Goal: Information Seeking & Learning: Learn about a topic

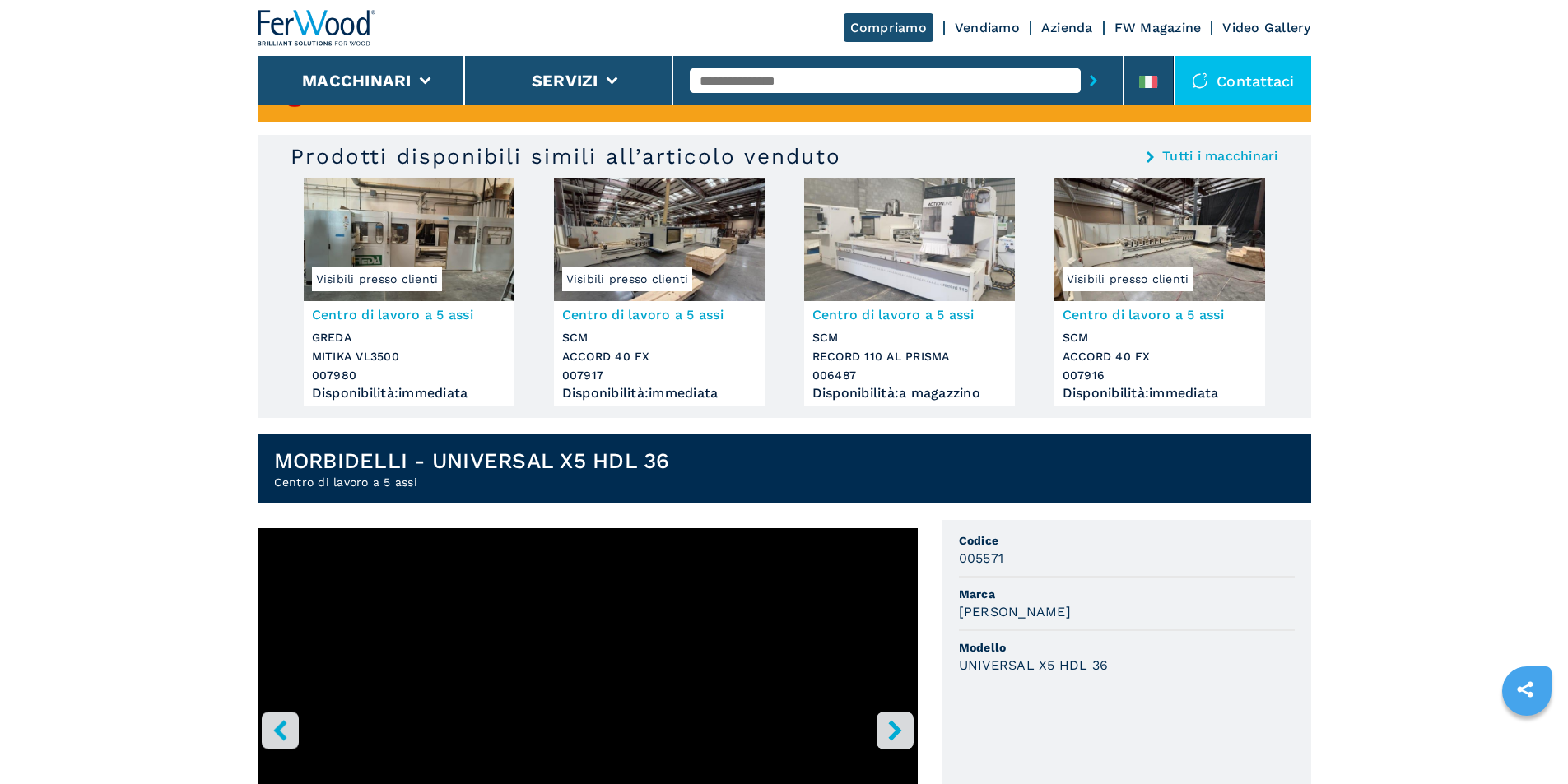
scroll to position [247, 0]
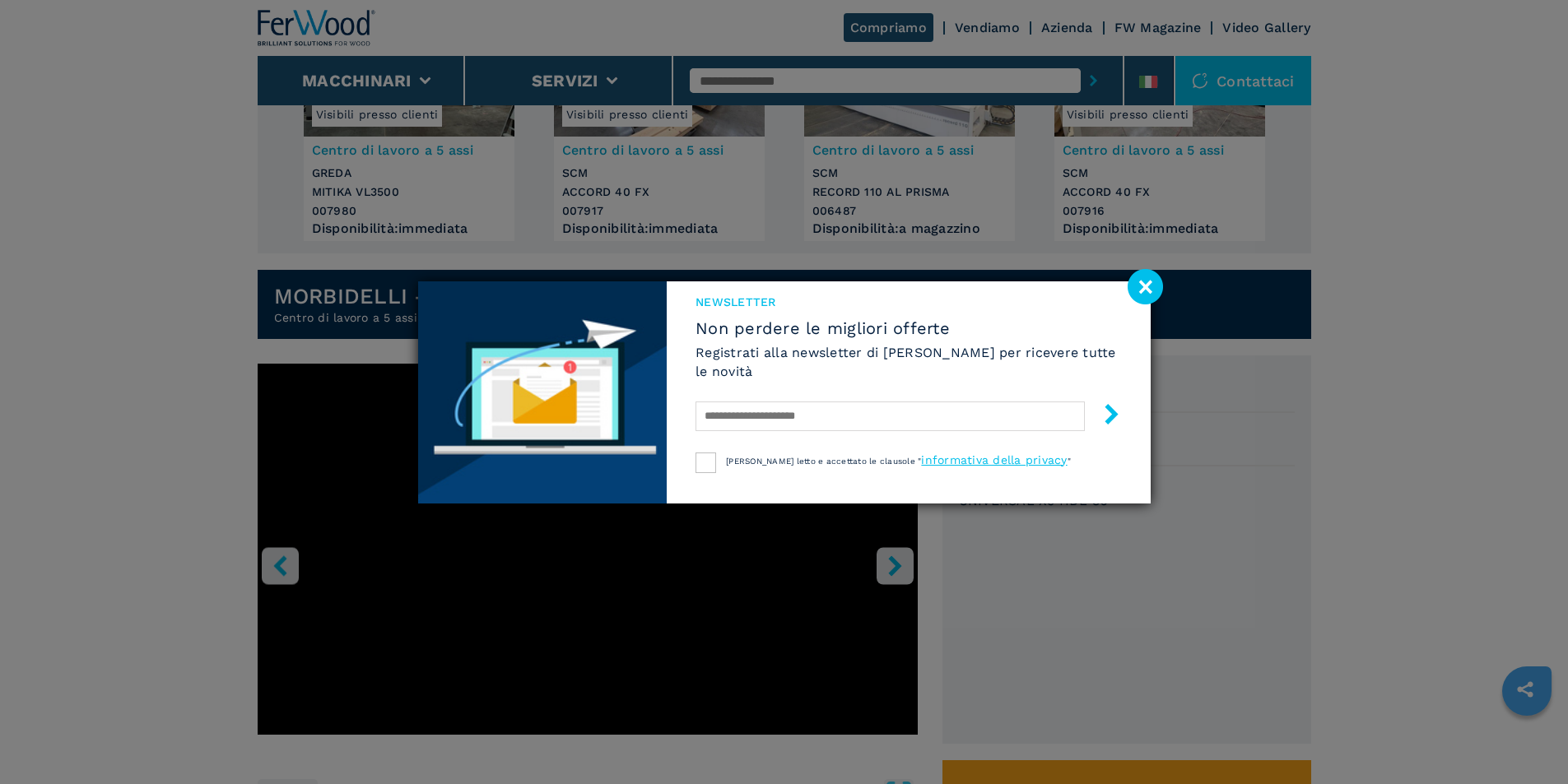
click at [1147, 289] on image at bounding box center [1145, 287] width 35 height 35
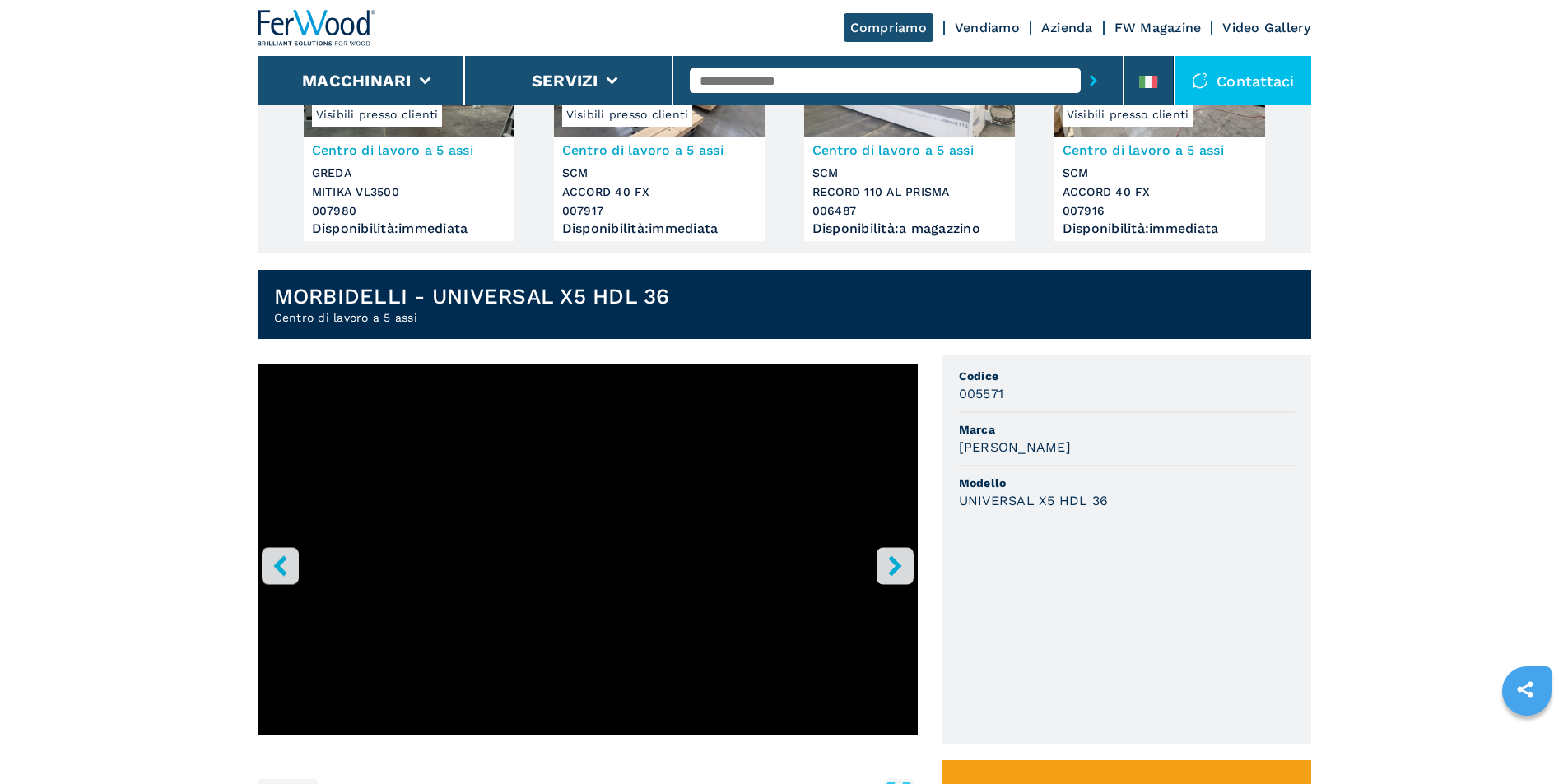
scroll to position [494, 0]
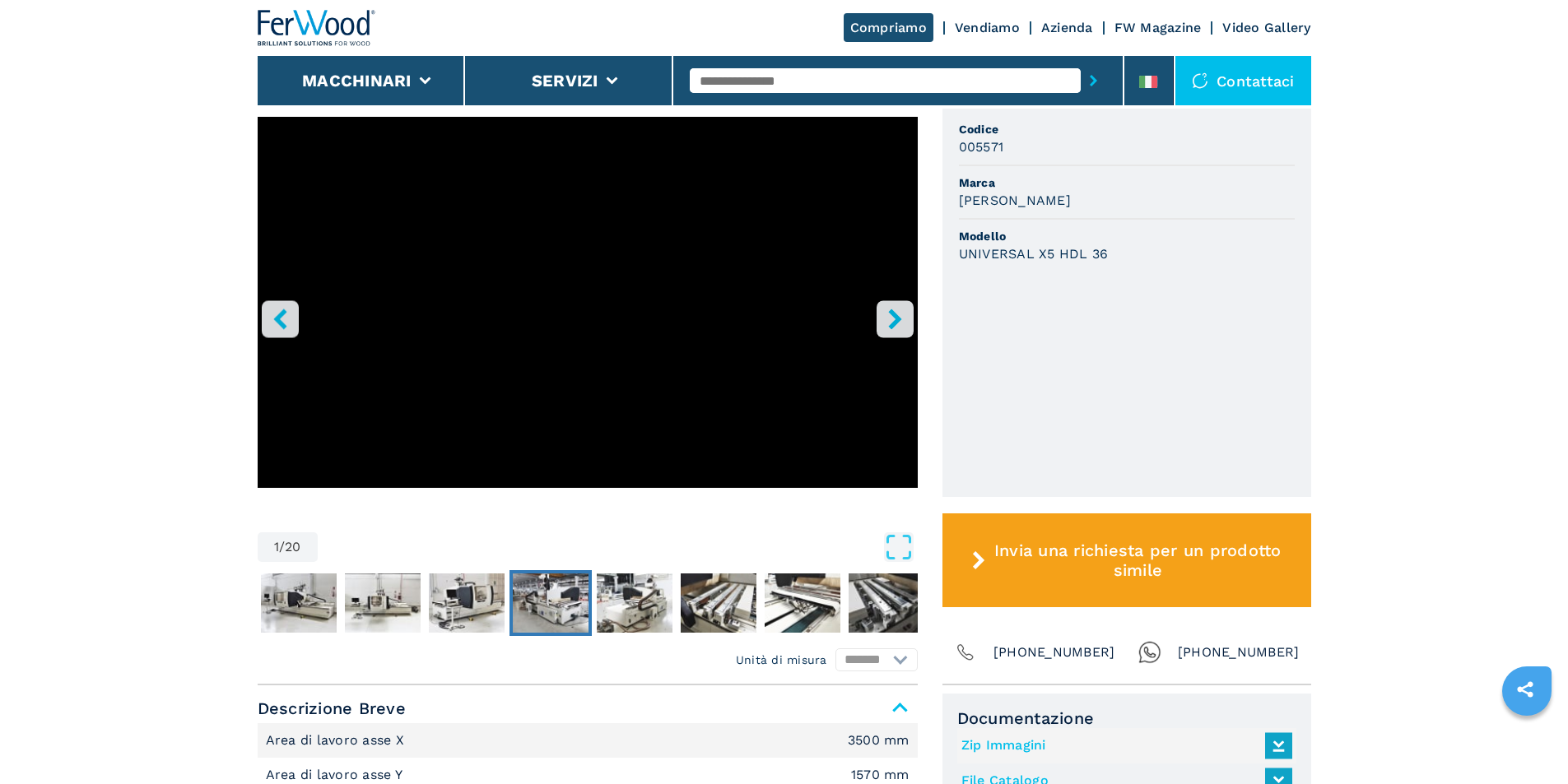
click at [538, 597] on img "Go to Slide 5" at bounding box center [550, 603] width 76 height 59
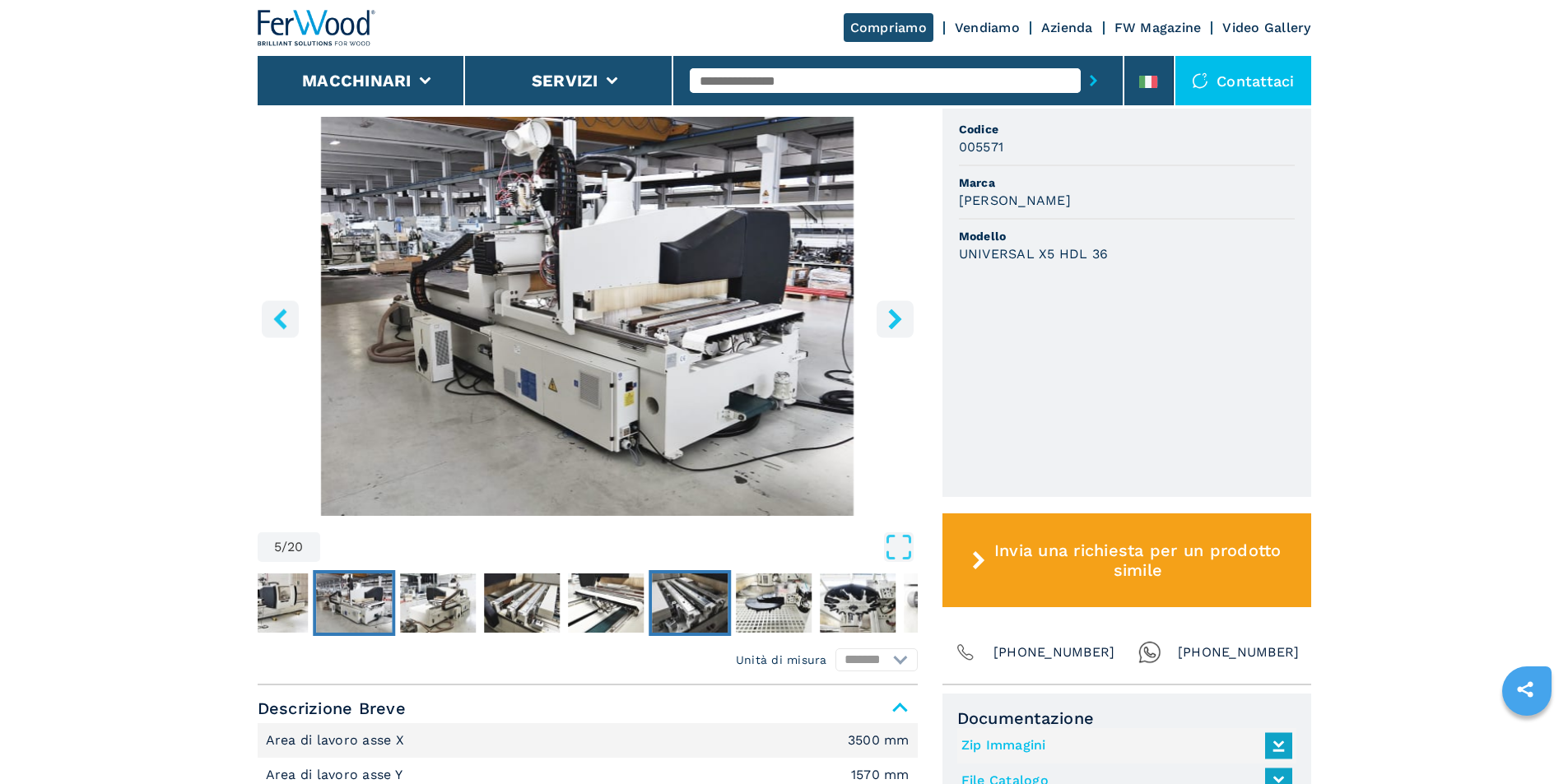
click at [670, 594] on img "Go to Slide 9" at bounding box center [690, 603] width 76 height 59
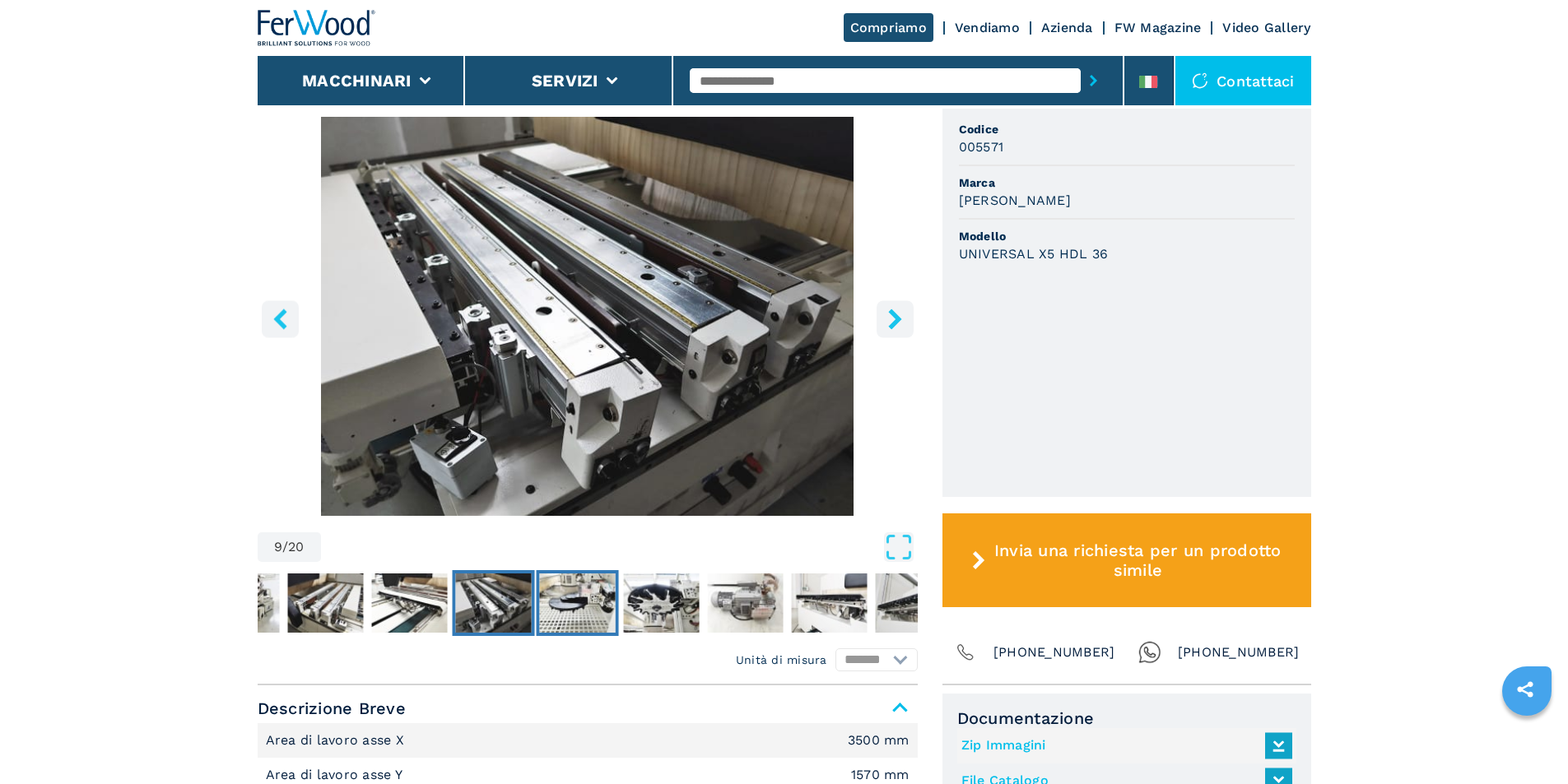
click at [582, 619] on img "Go to Slide 10" at bounding box center [577, 603] width 76 height 59
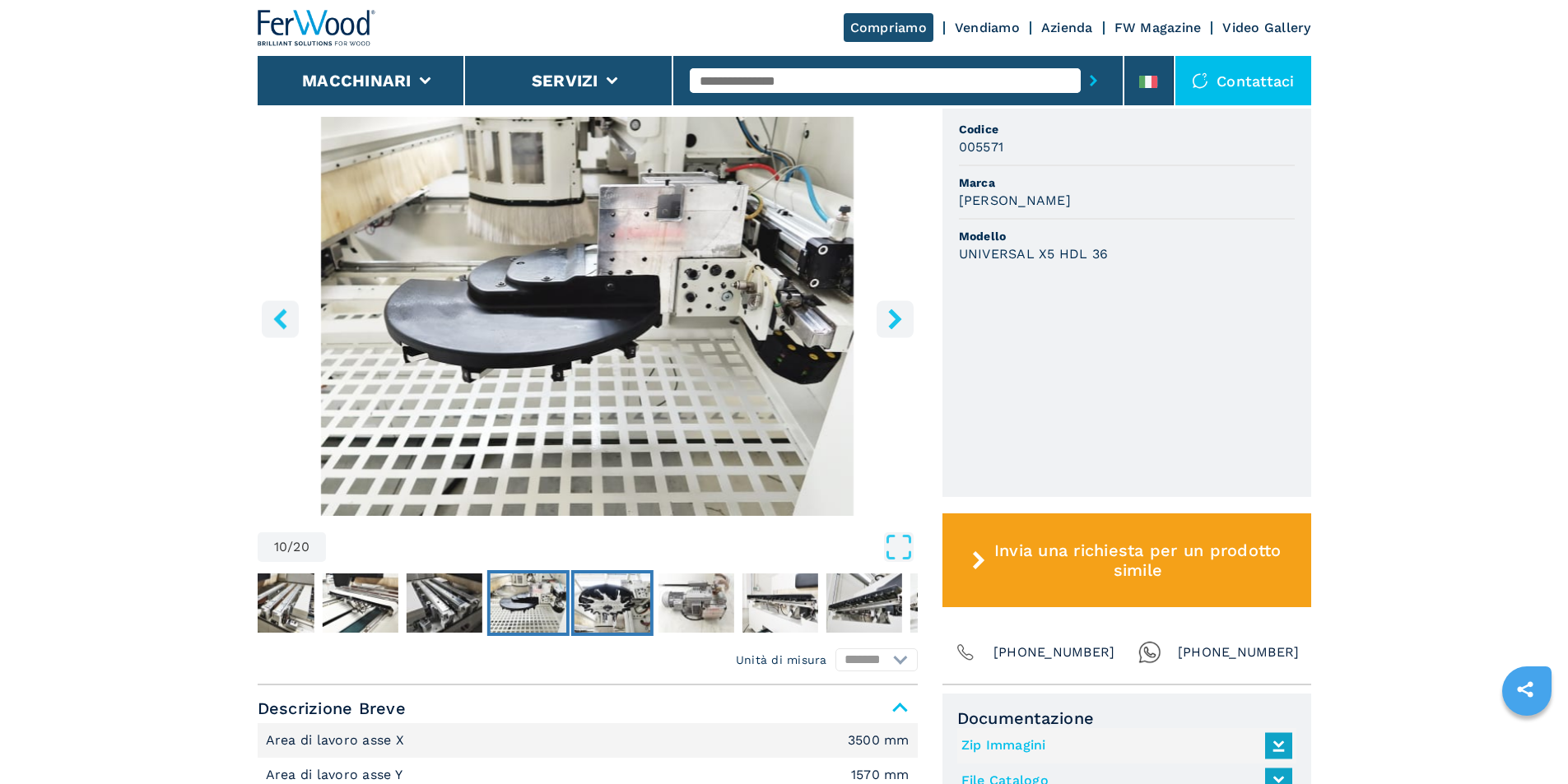
click at [611, 605] on img "Go to Slide 11" at bounding box center [611, 603] width 76 height 59
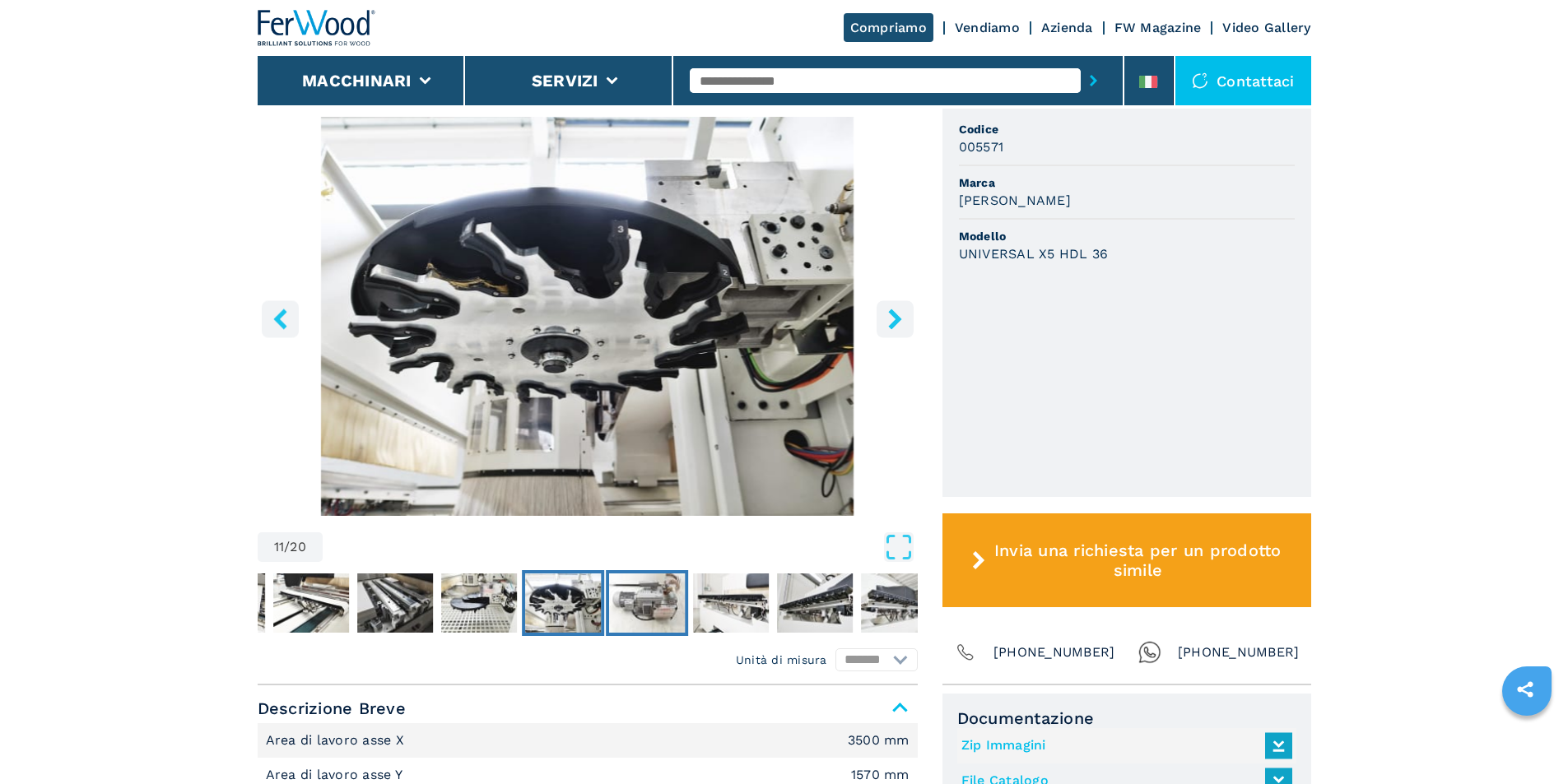
click at [625, 604] on img "Go to Slide 12" at bounding box center [647, 603] width 76 height 59
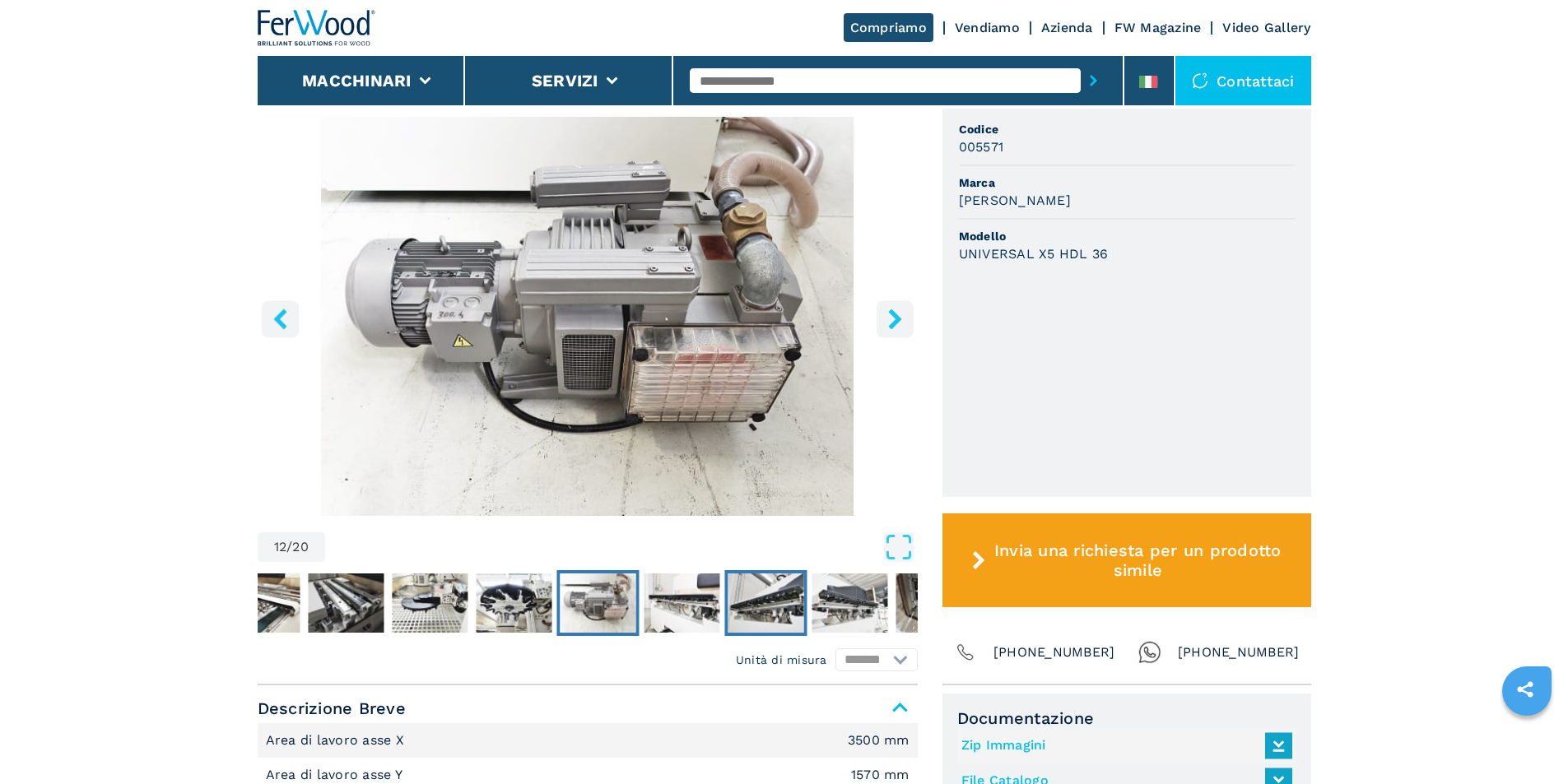
click at [749, 602] on img "Go to Slide 14" at bounding box center [766, 603] width 76 height 59
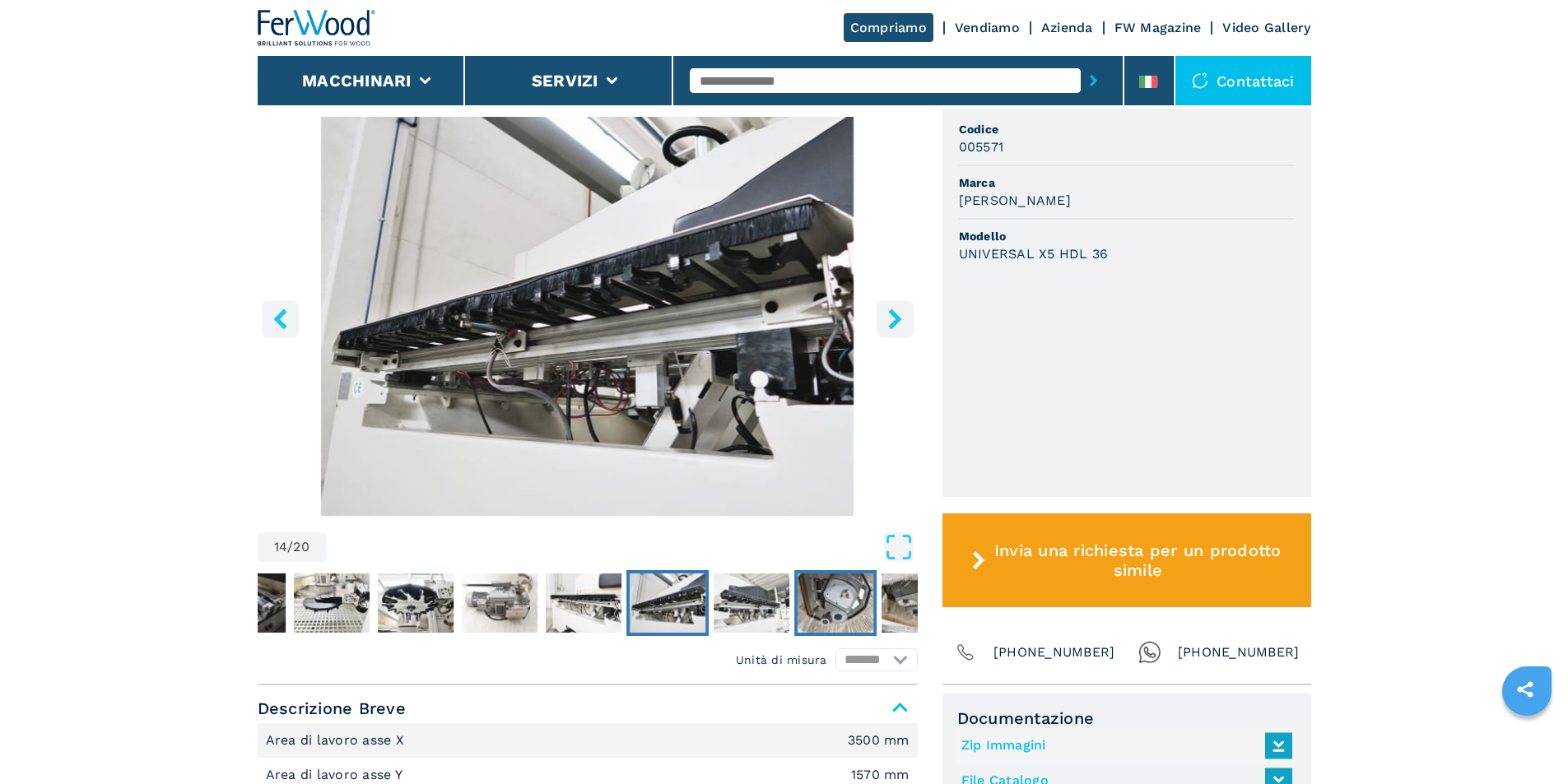
click at [837, 602] on img "Go to Slide 16" at bounding box center [835, 603] width 76 height 59
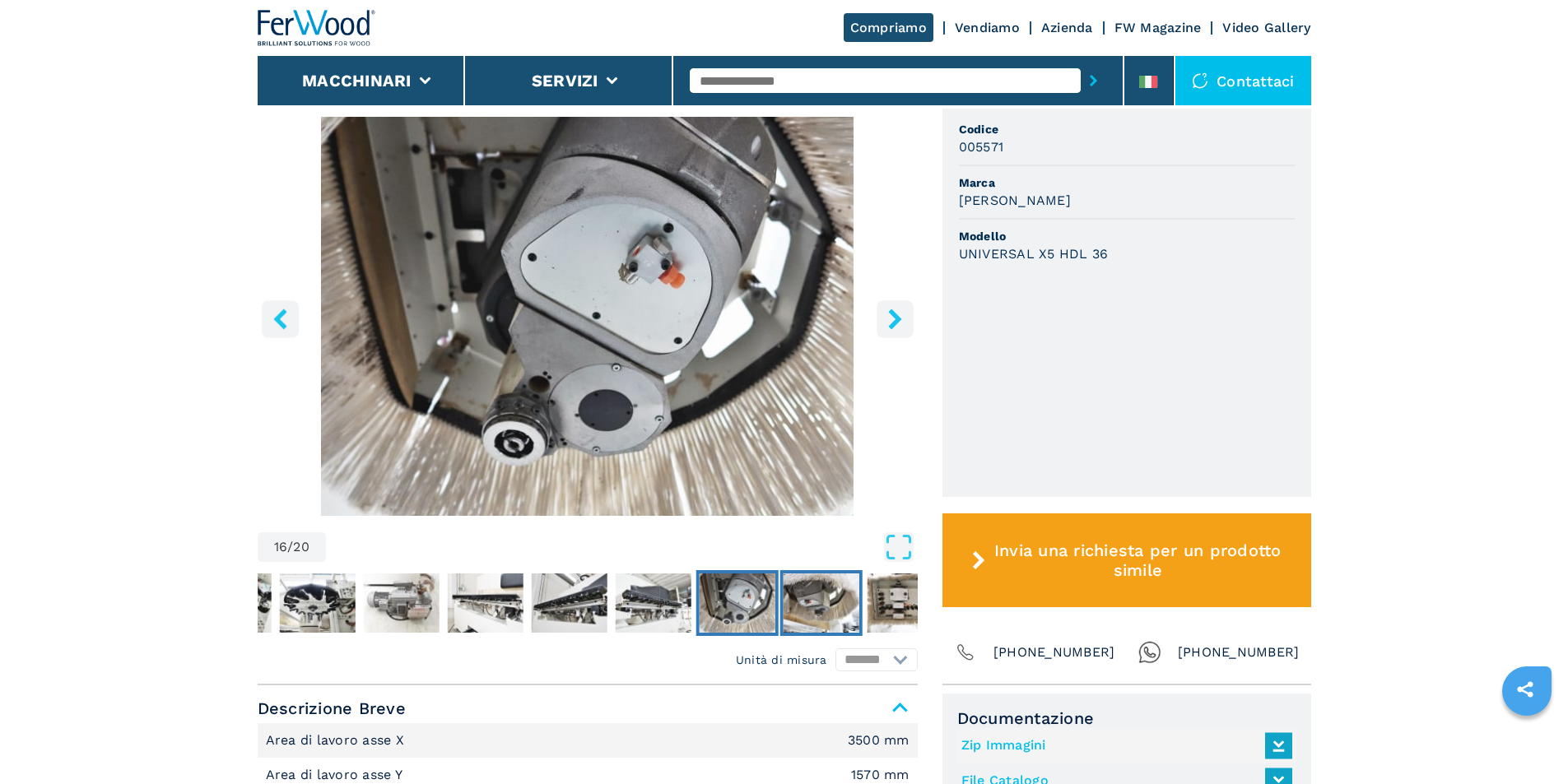
click at [810, 606] on img "Go to Slide 17" at bounding box center [821, 603] width 76 height 59
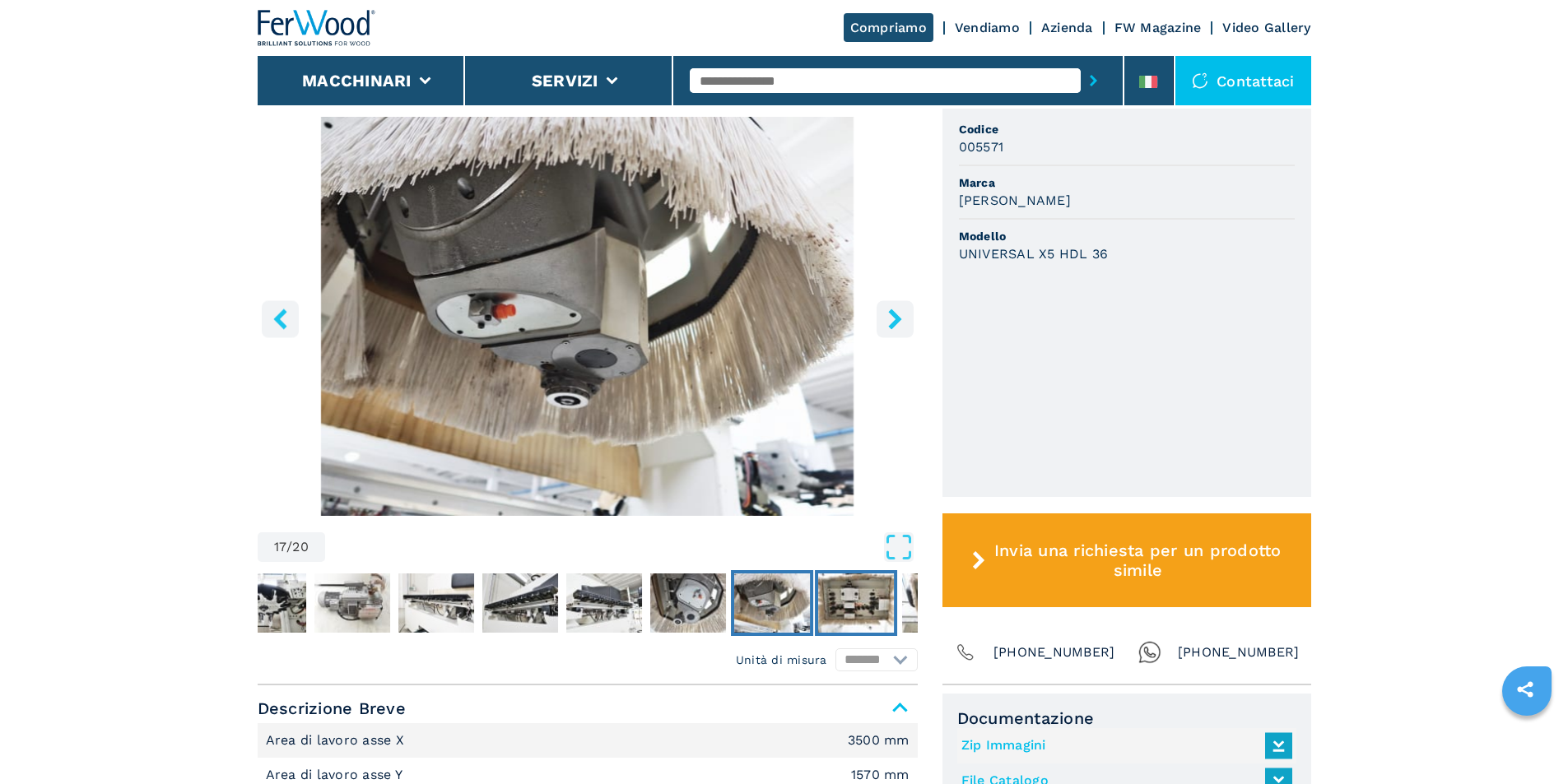
click at [853, 606] on img "Go to Slide 18" at bounding box center [856, 603] width 76 height 59
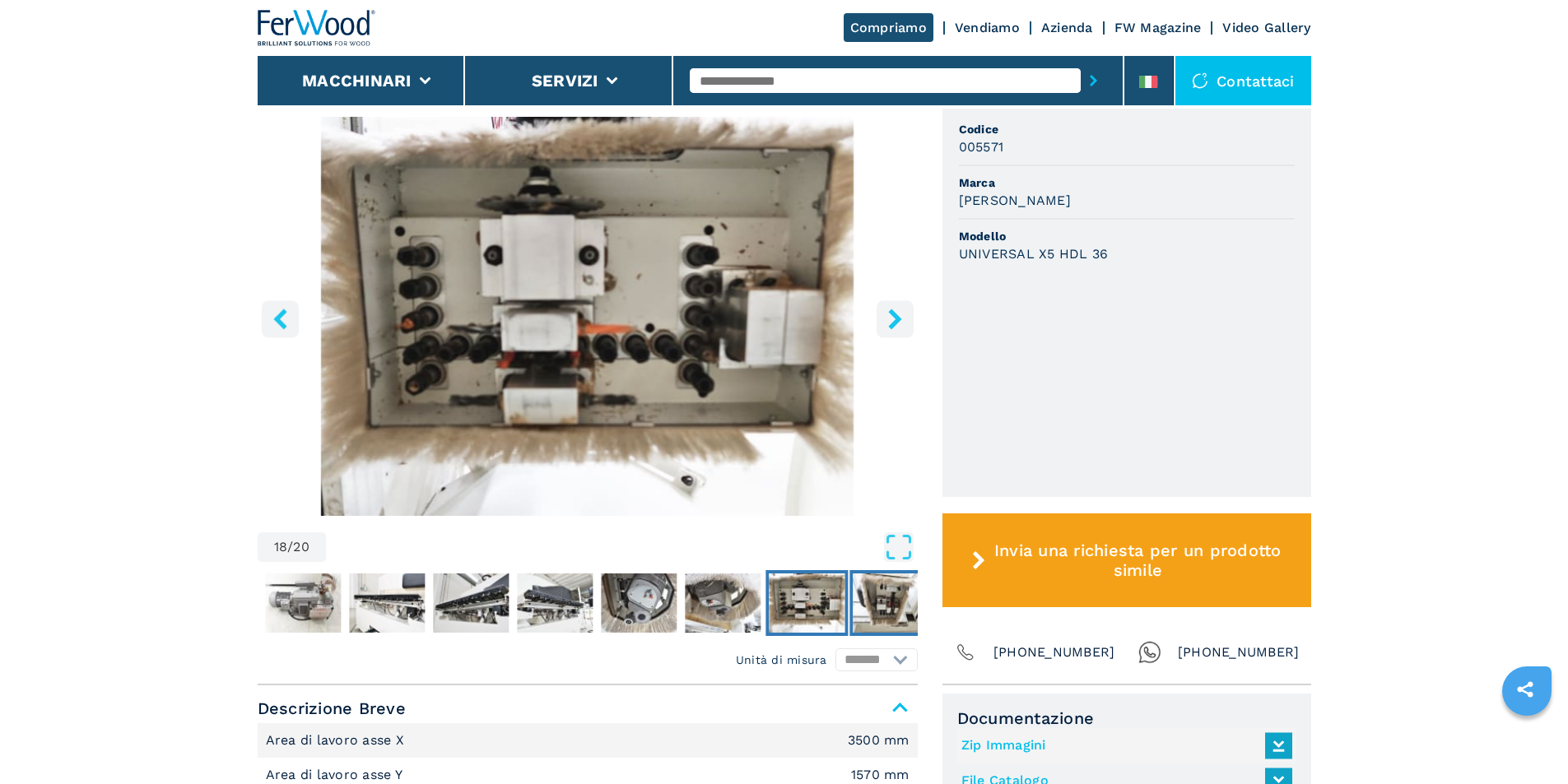
click at [882, 608] on img "Go to Slide 19" at bounding box center [891, 603] width 76 height 59
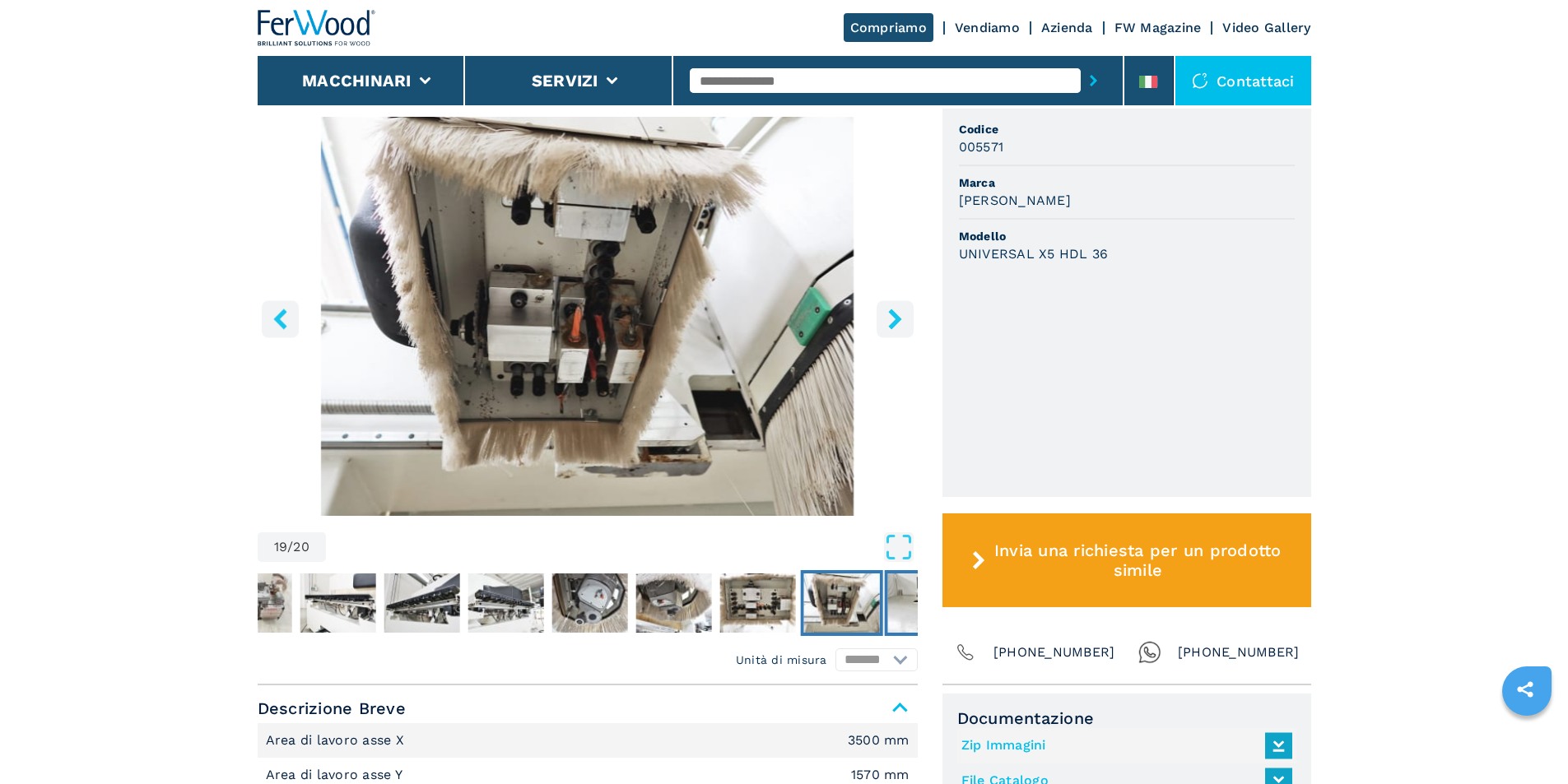
click at [901, 605] on img "Go to Slide 20" at bounding box center [925, 603] width 76 height 59
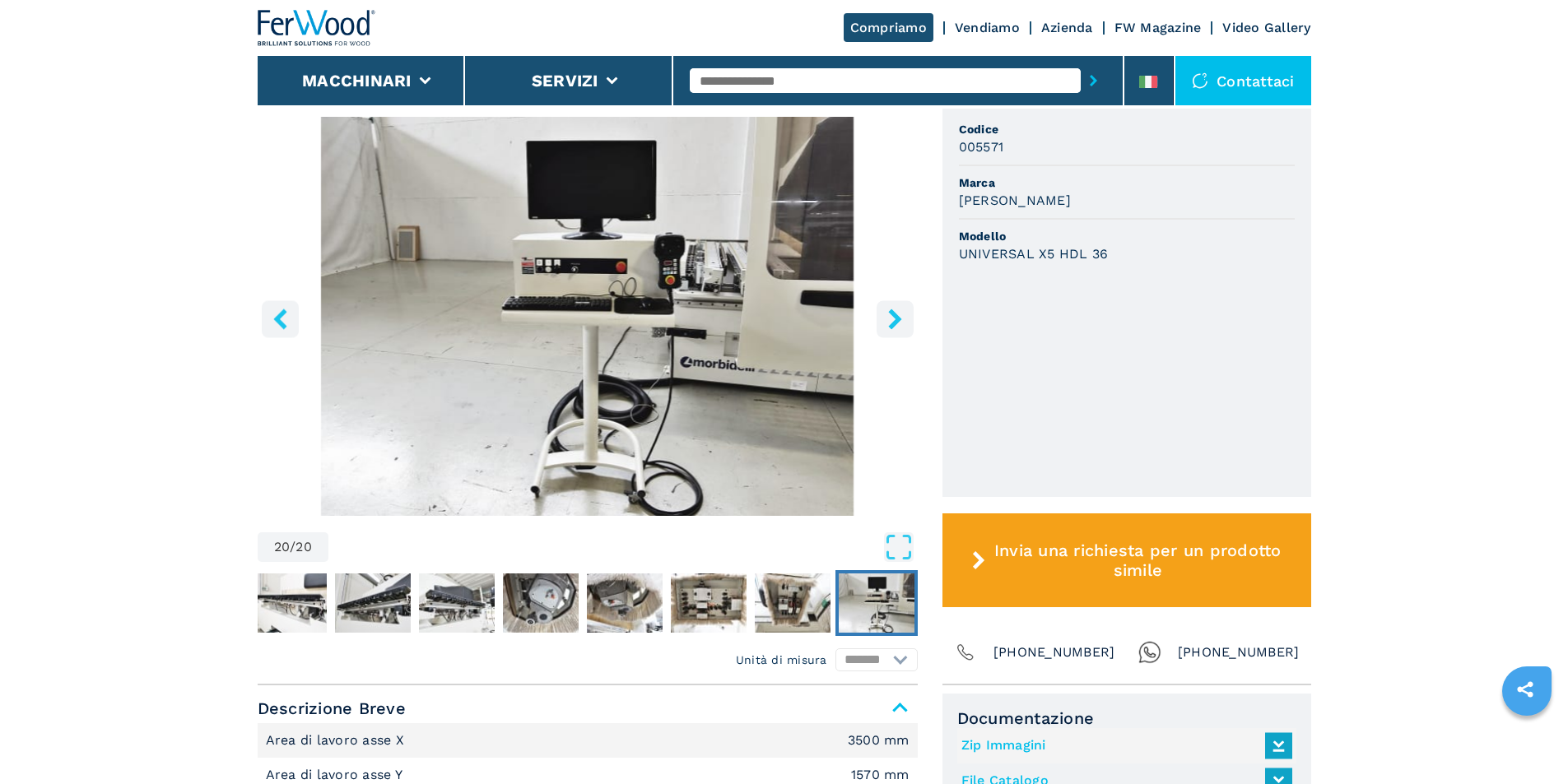
click at [897, 319] on icon "right-button" at bounding box center [895, 319] width 13 height 20
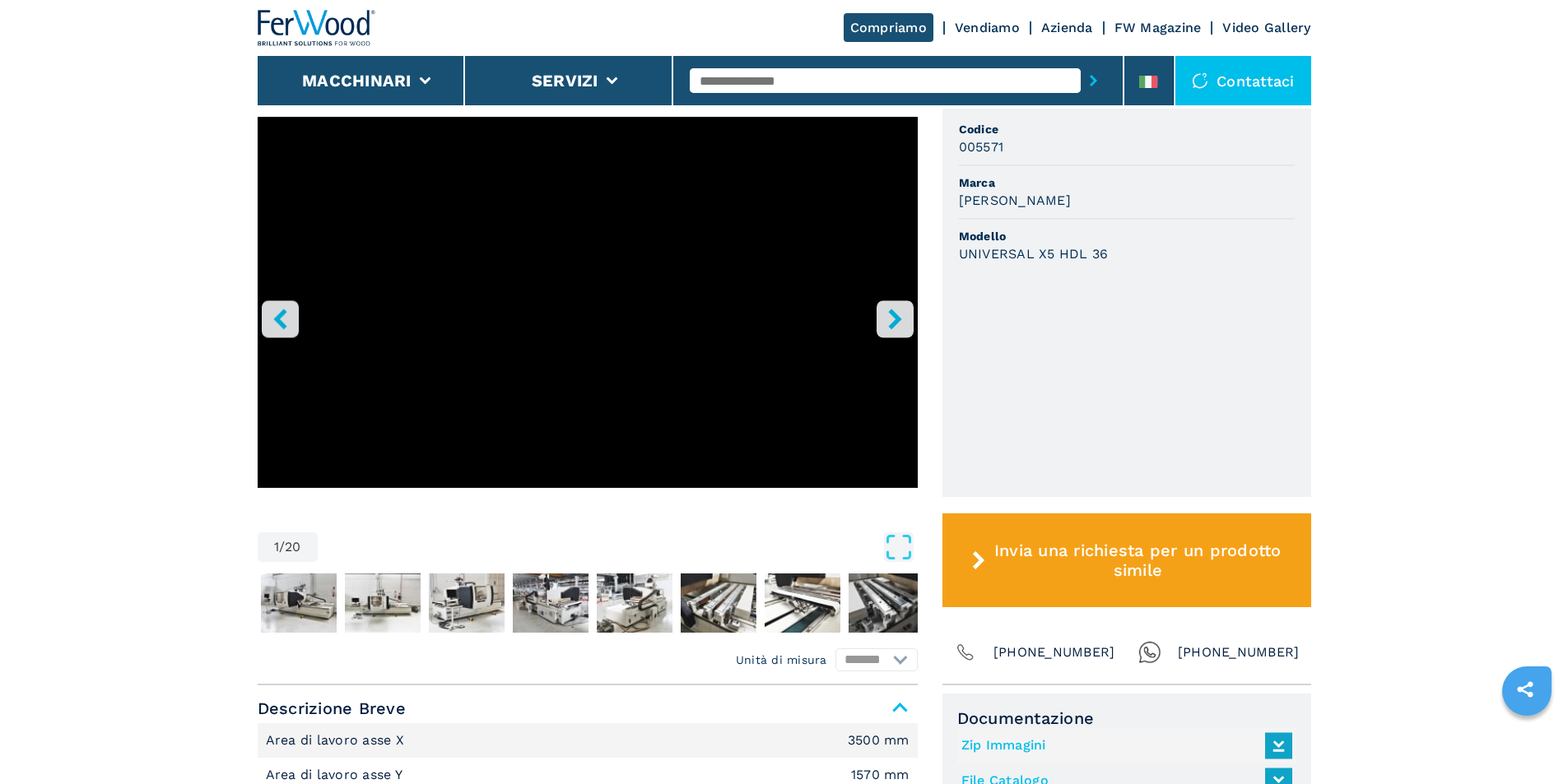
click at [276, 317] on icon "left-button" at bounding box center [279, 319] width 13 height 20
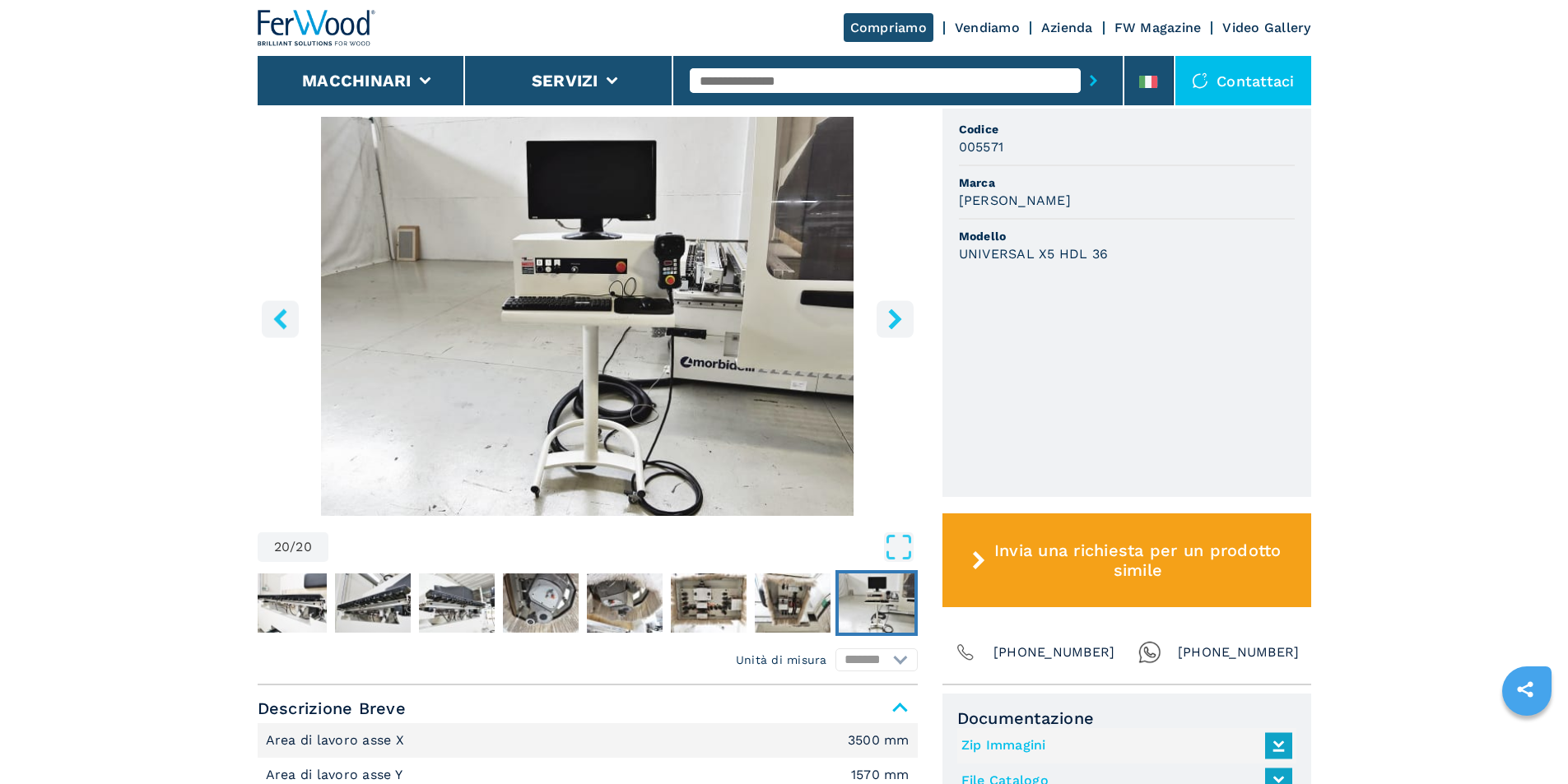
click at [276, 317] on icon "left-button" at bounding box center [279, 319] width 13 height 20
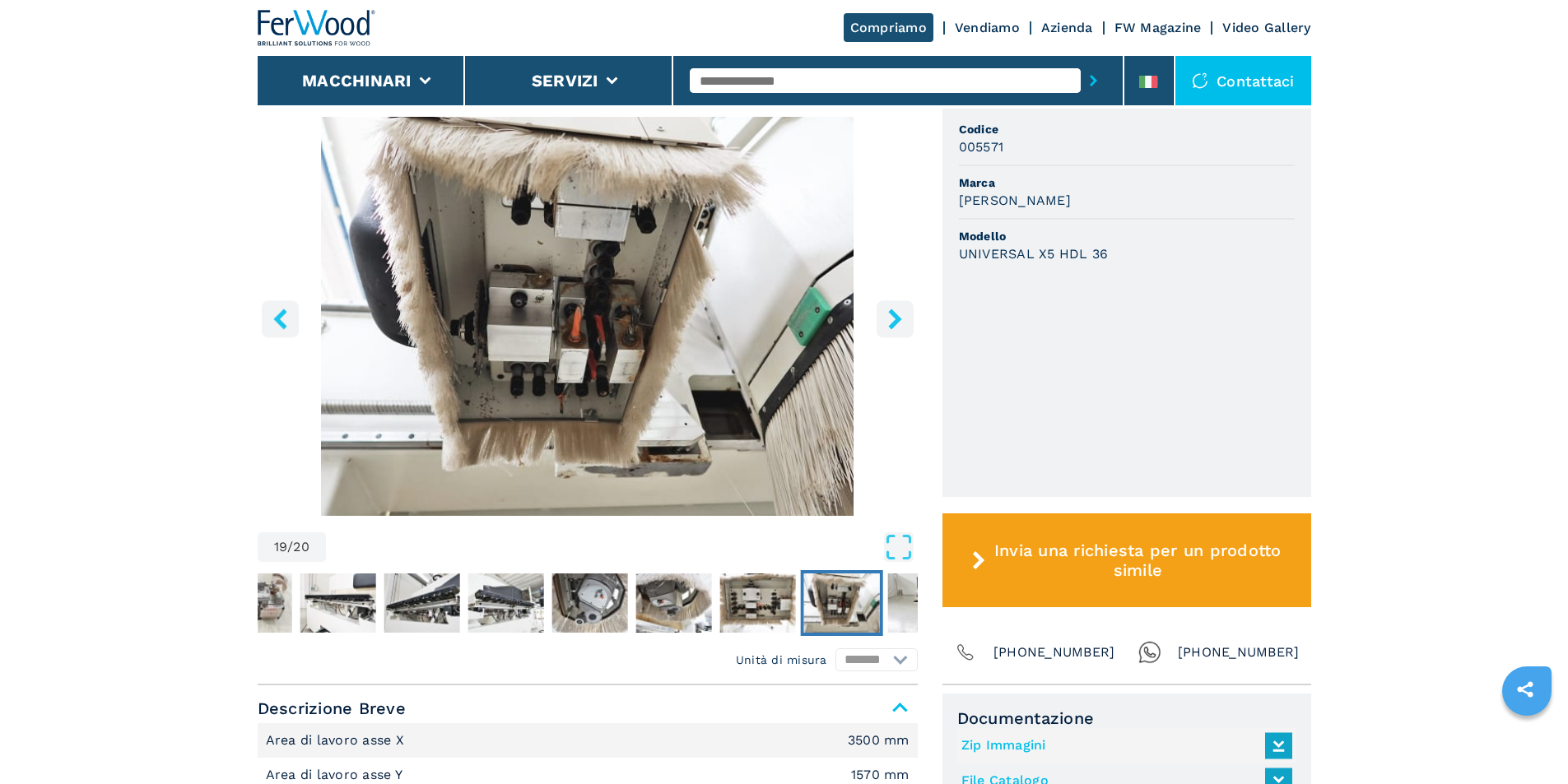
click at [276, 317] on icon "left-button" at bounding box center [279, 319] width 13 height 20
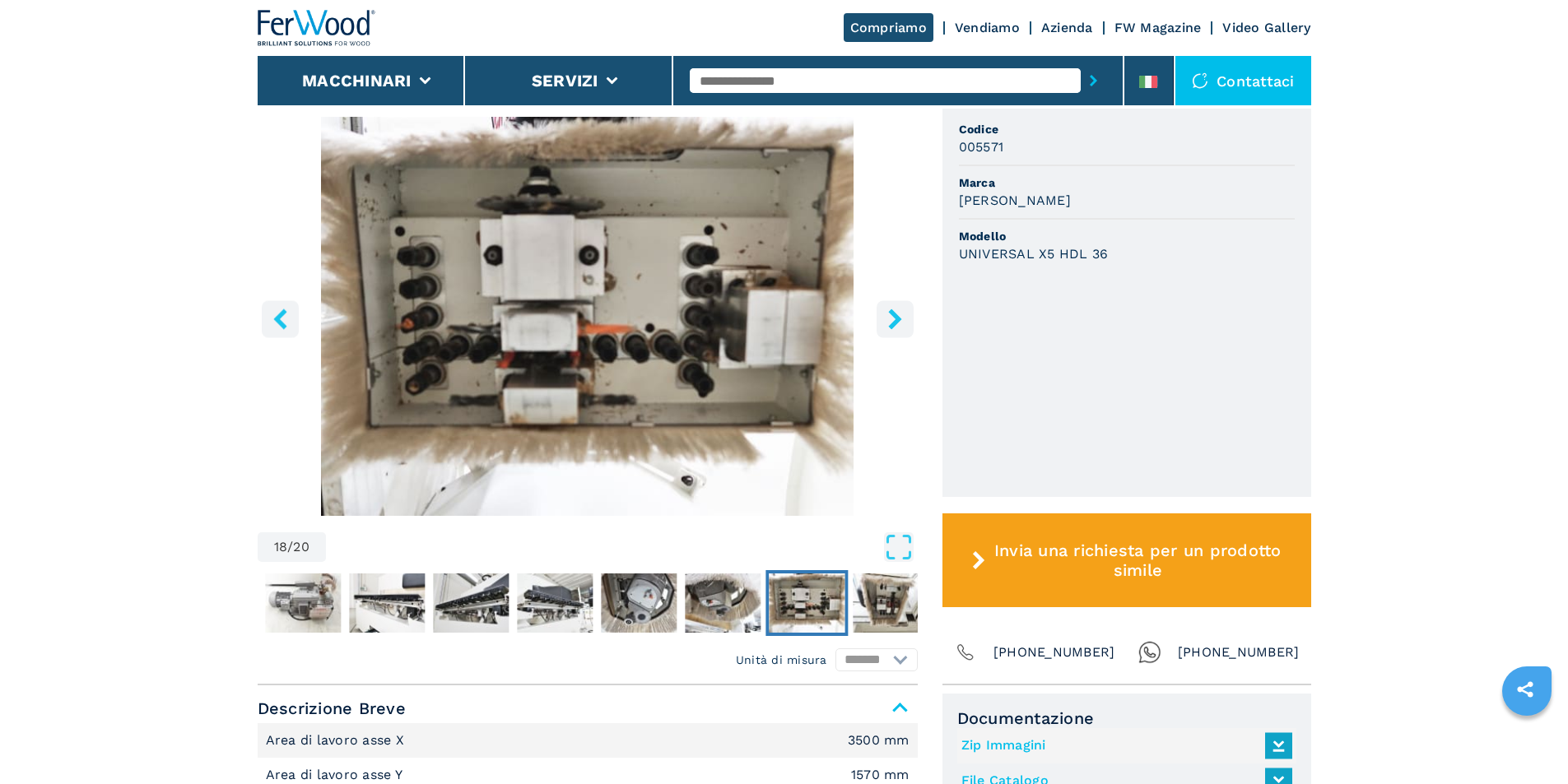
click at [276, 317] on icon "left-button" at bounding box center [279, 319] width 13 height 20
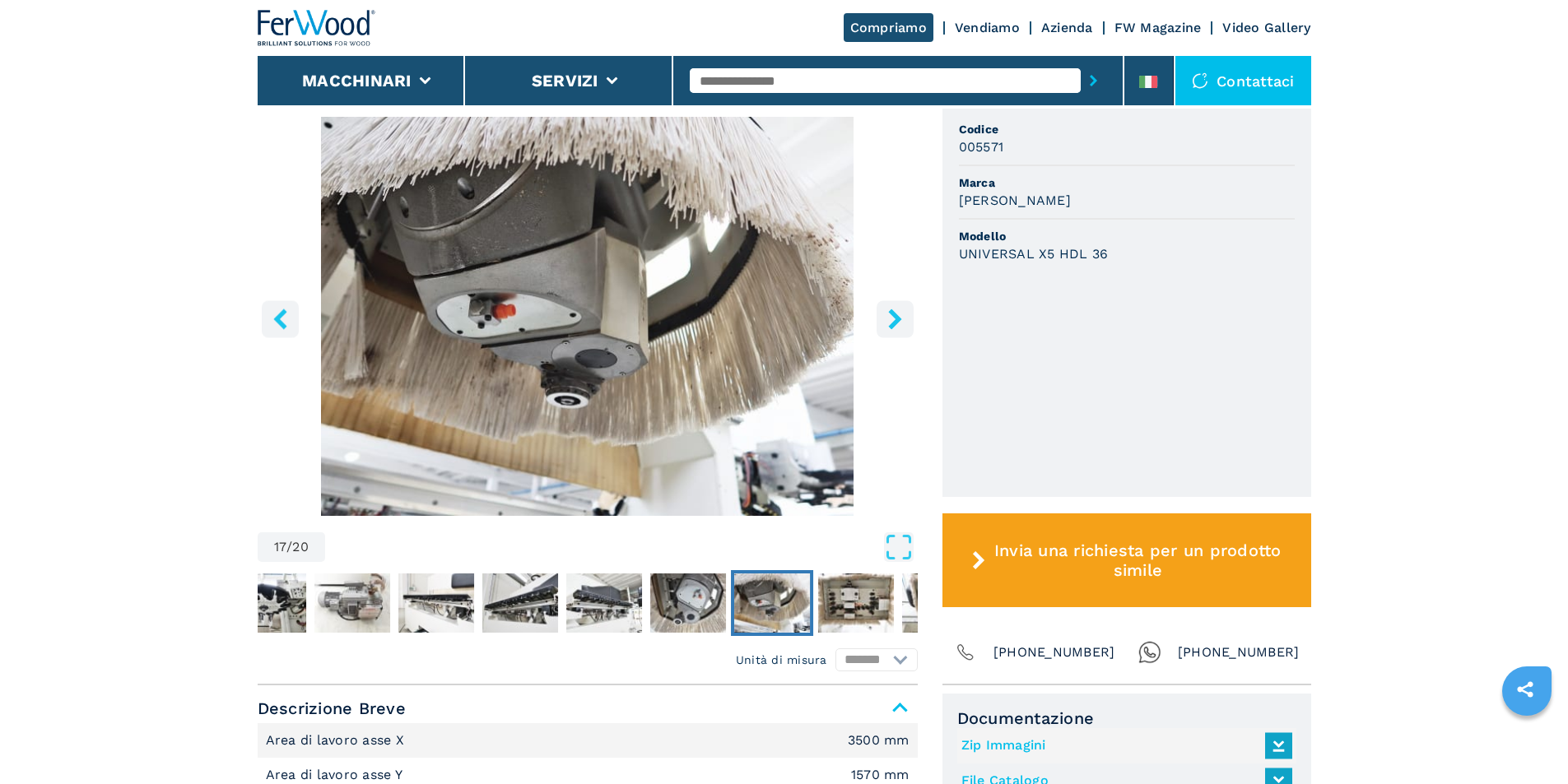
click at [276, 317] on icon "left-button" at bounding box center [279, 319] width 13 height 20
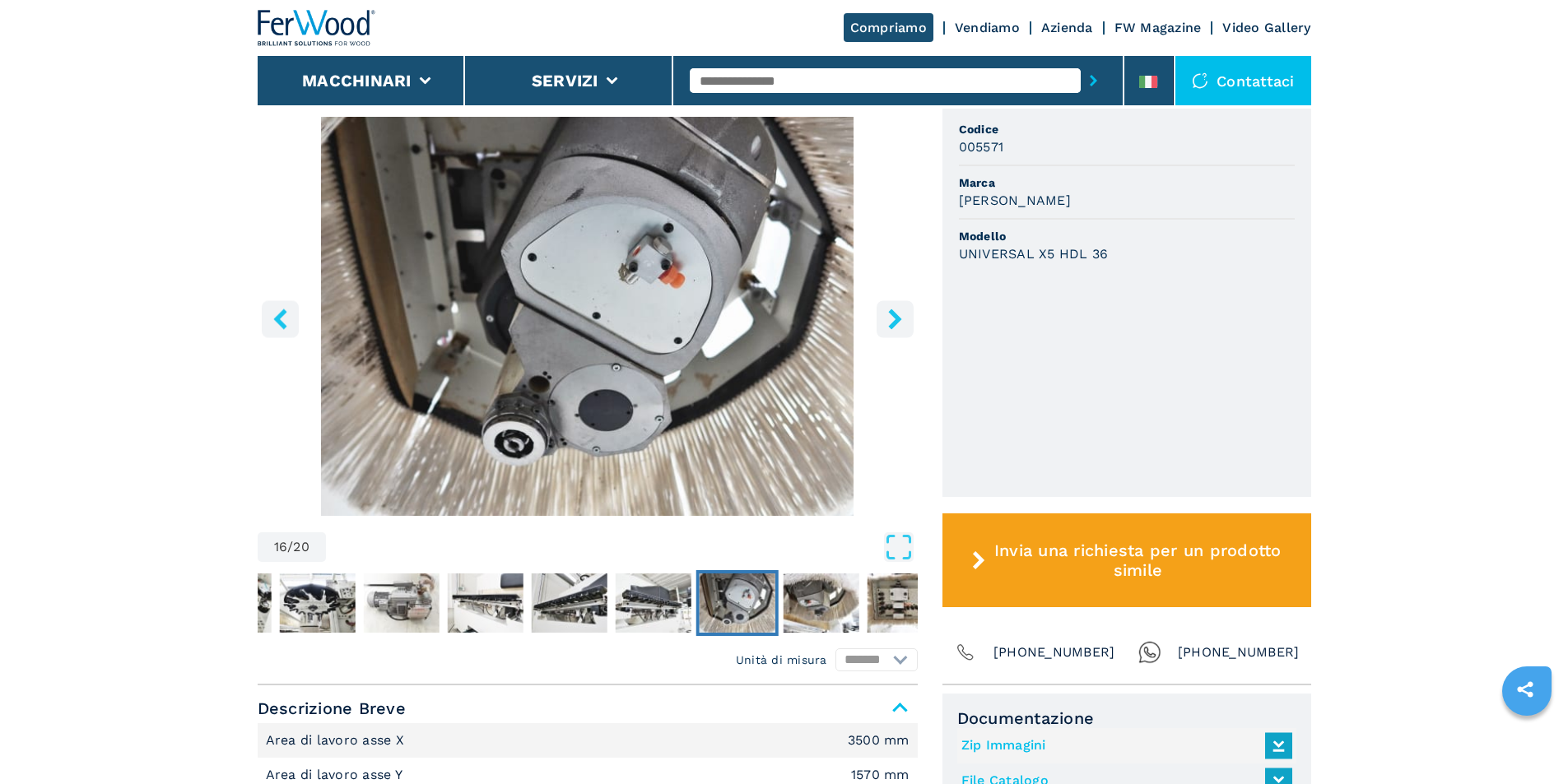
click at [276, 317] on icon "left-button" at bounding box center [279, 319] width 13 height 20
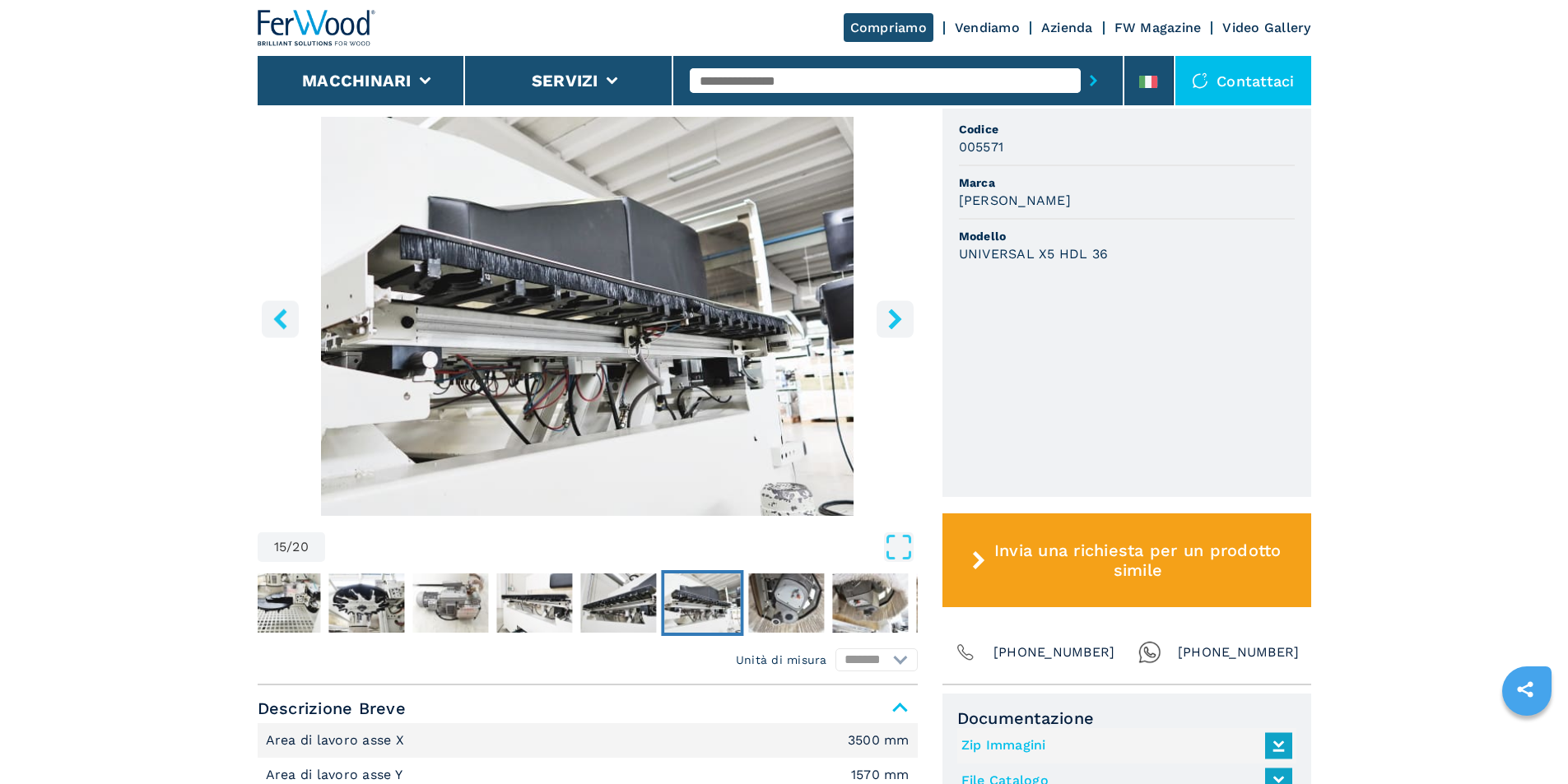
click at [276, 317] on icon "left-button" at bounding box center [279, 319] width 13 height 20
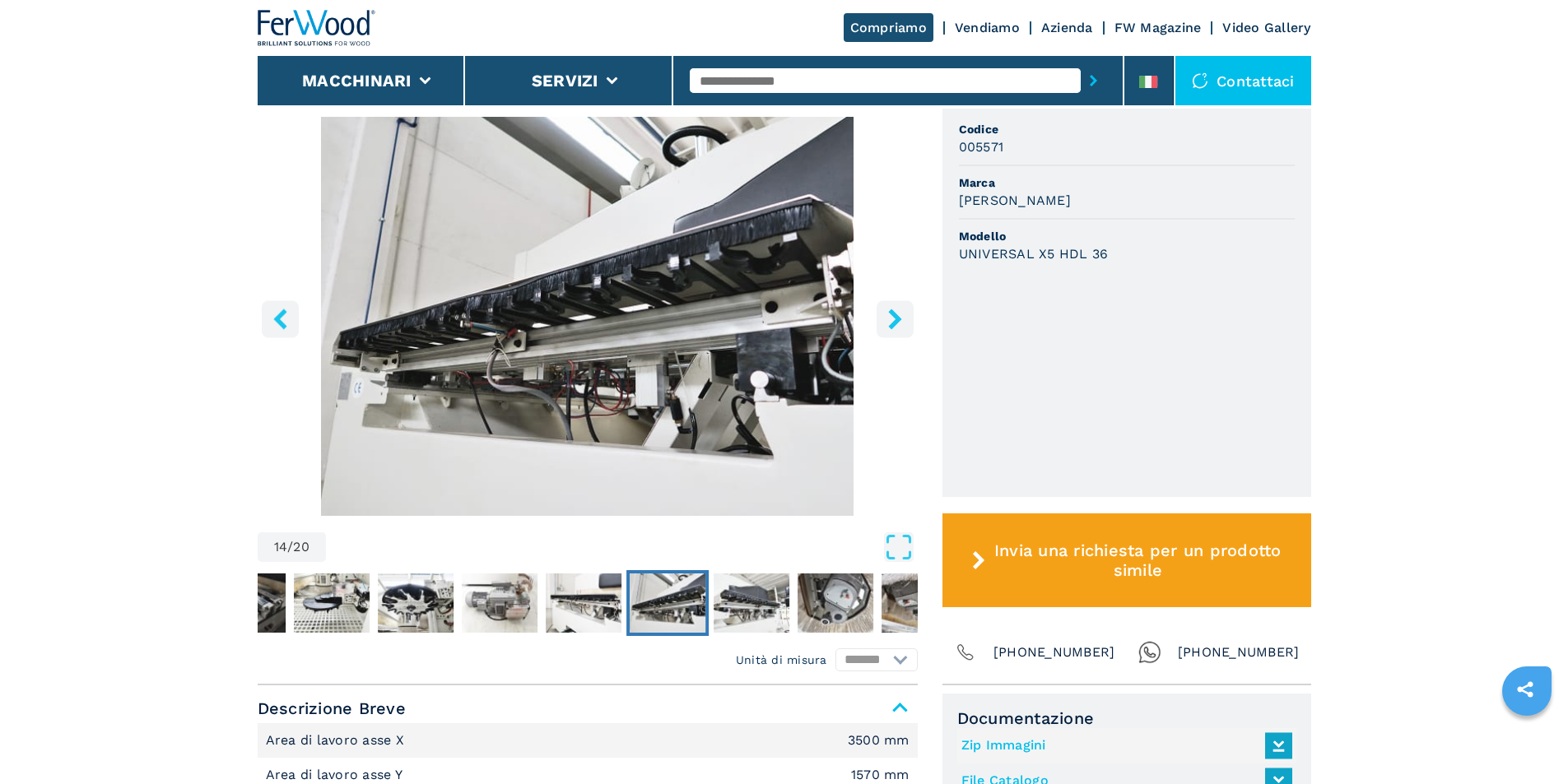
click at [277, 317] on icon "left-button" at bounding box center [279, 319] width 13 height 20
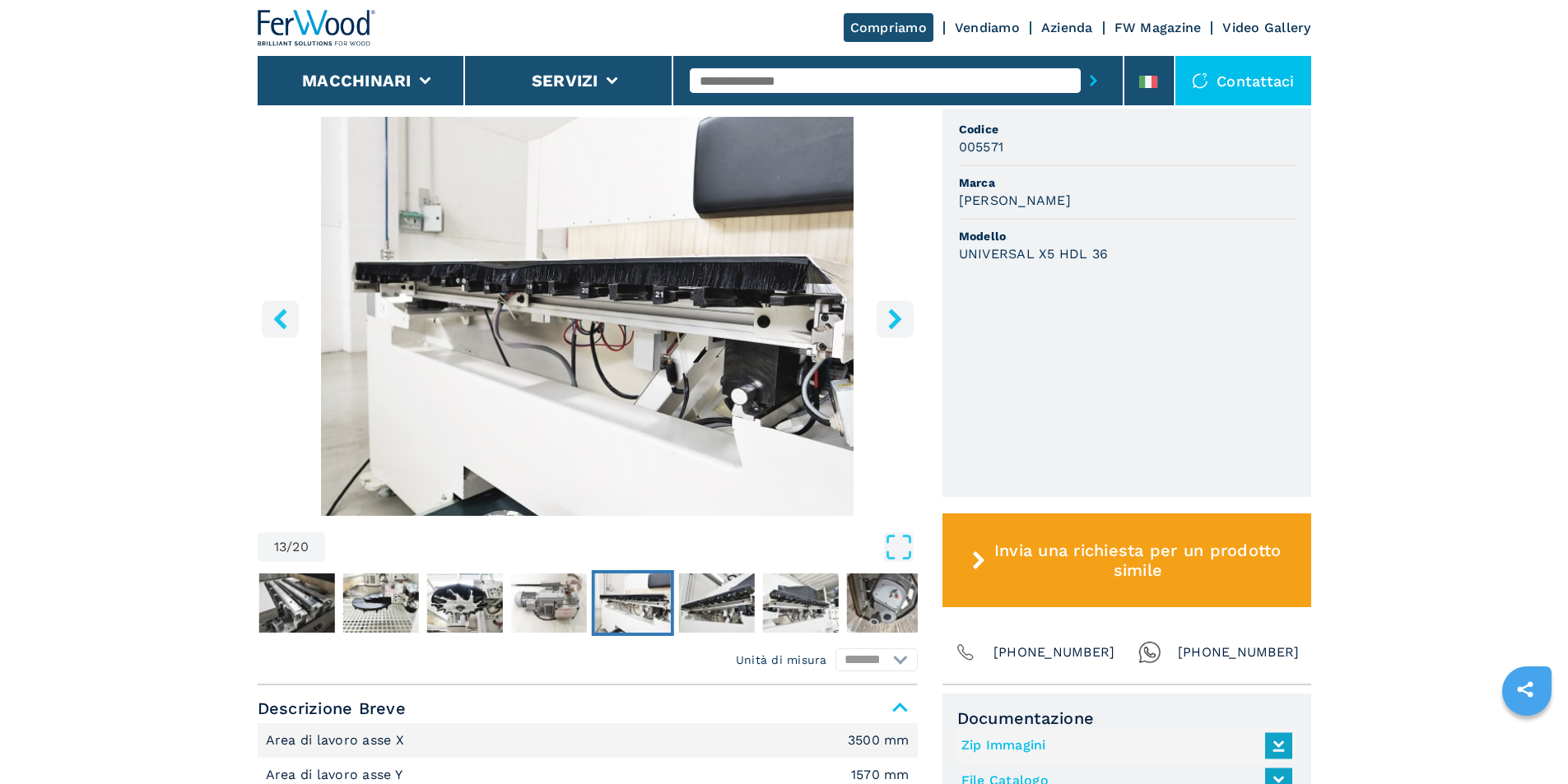
click at [282, 315] on icon "left-button" at bounding box center [279, 319] width 13 height 20
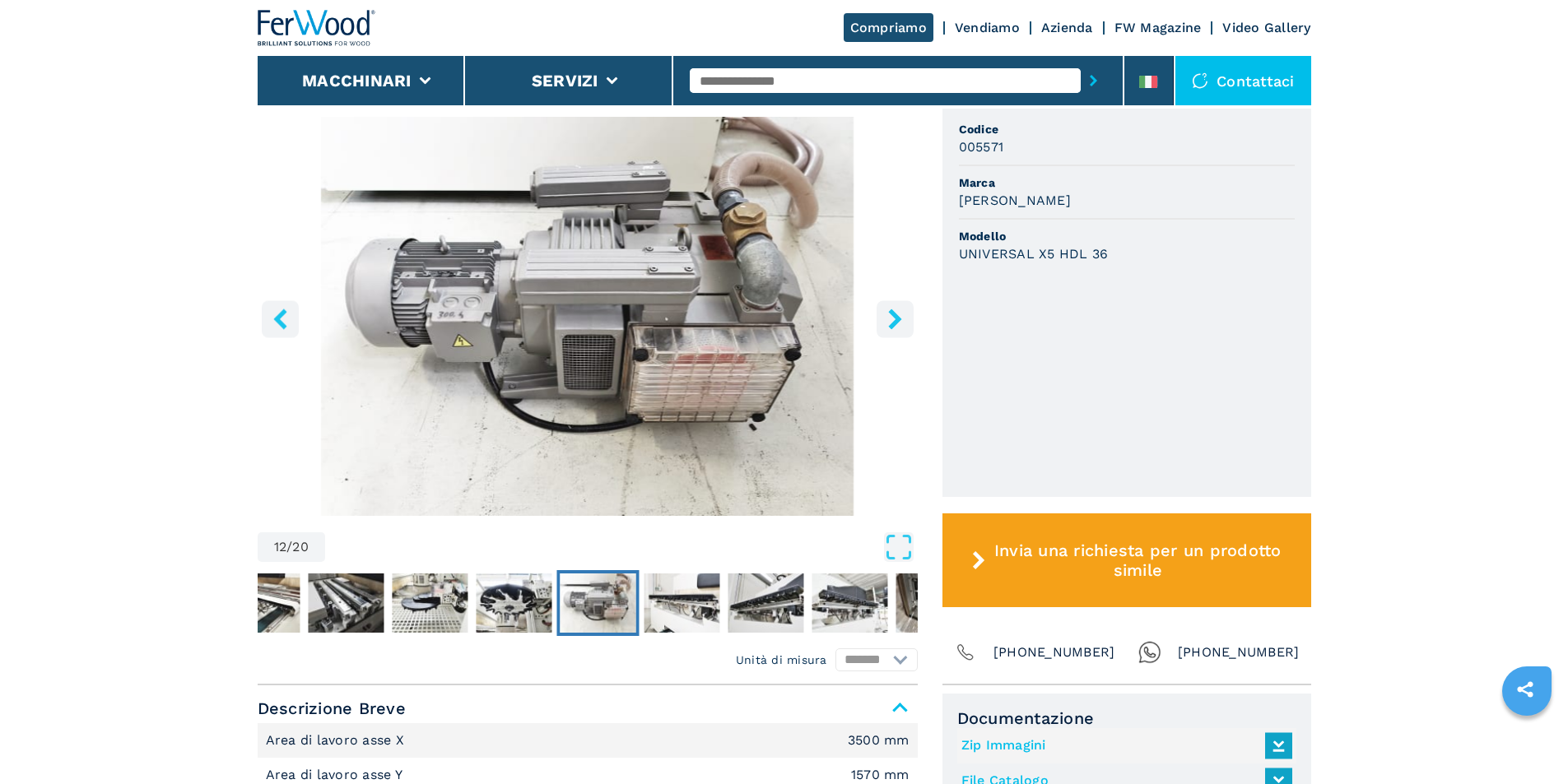
click at [280, 324] on icon "left-button" at bounding box center [279, 319] width 13 height 20
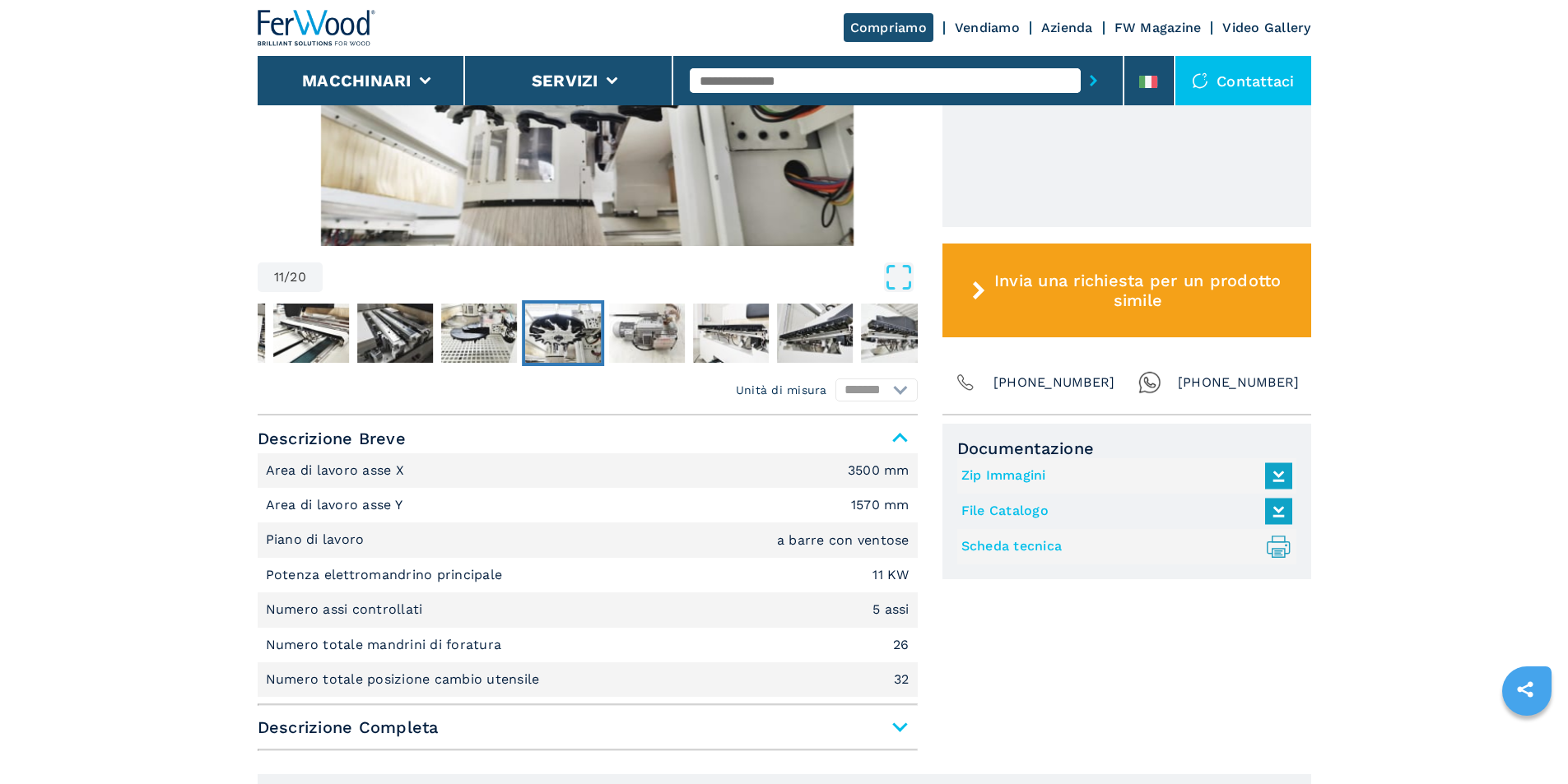
scroll to position [615, 0]
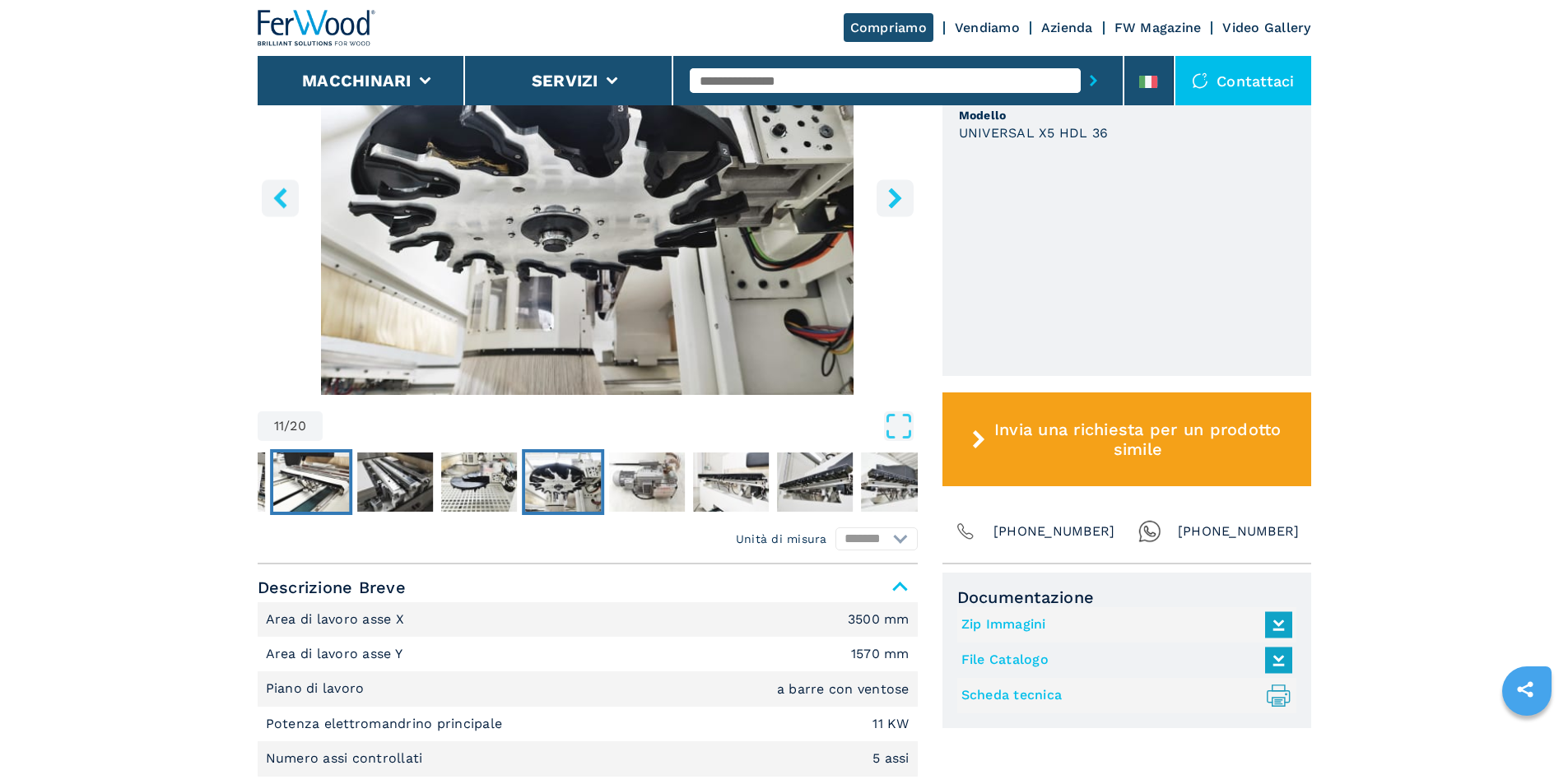
click at [324, 484] on img "Go to Slide 8" at bounding box center [311, 482] width 76 height 59
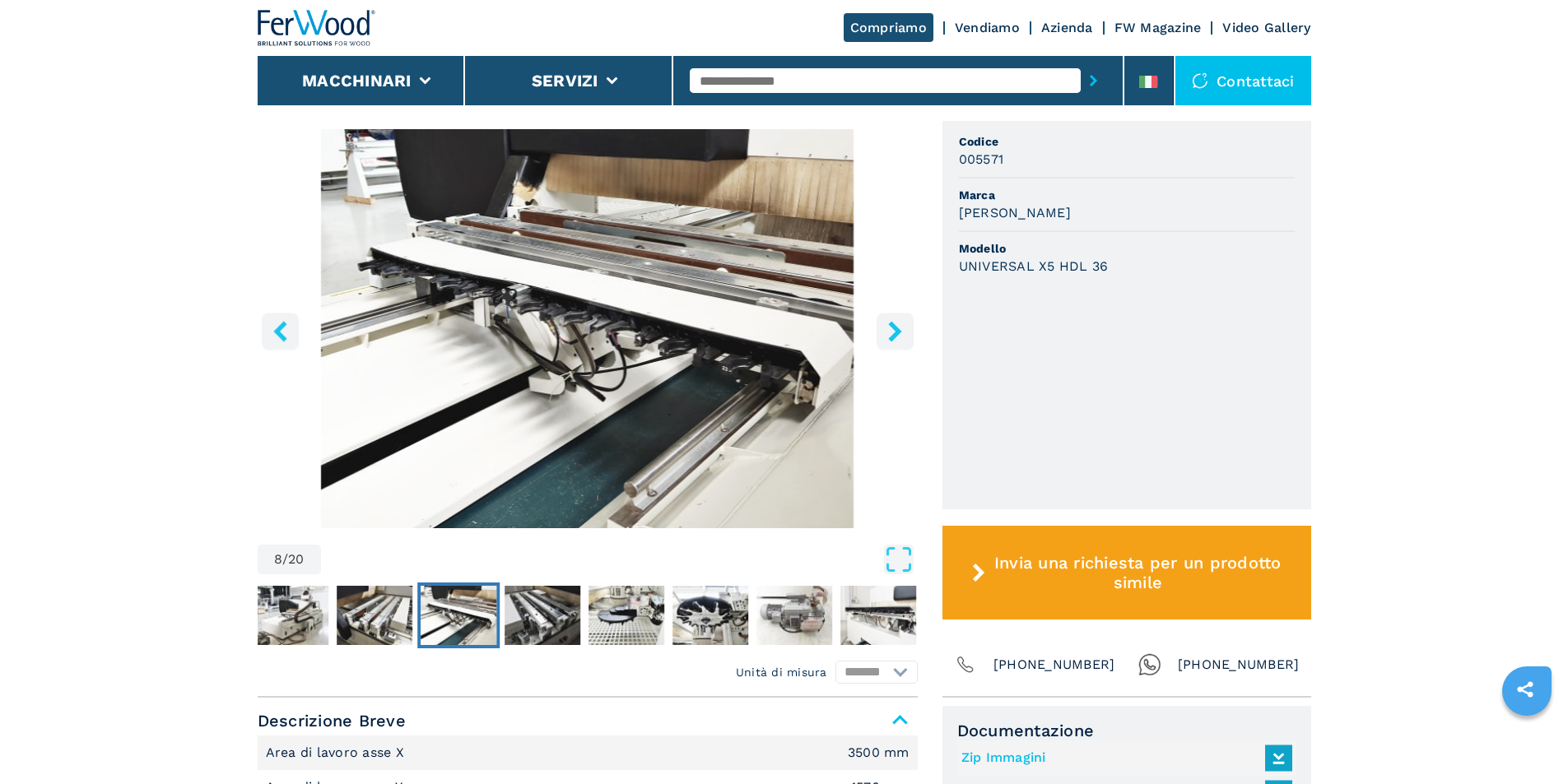
scroll to position [450, 0]
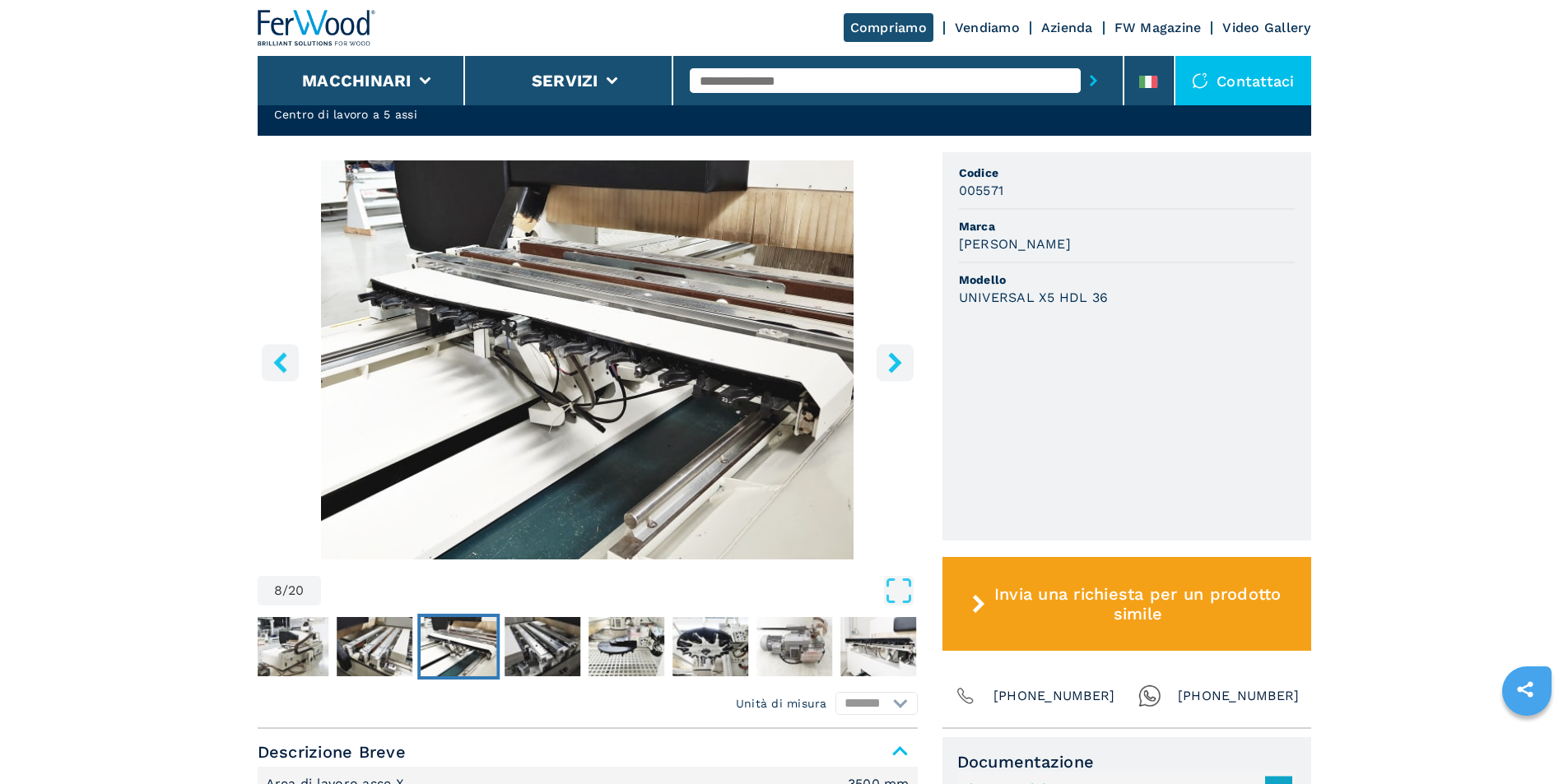
click at [278, 364] on icon "left-button" at bounding box center [279, 362] width 13 height 20
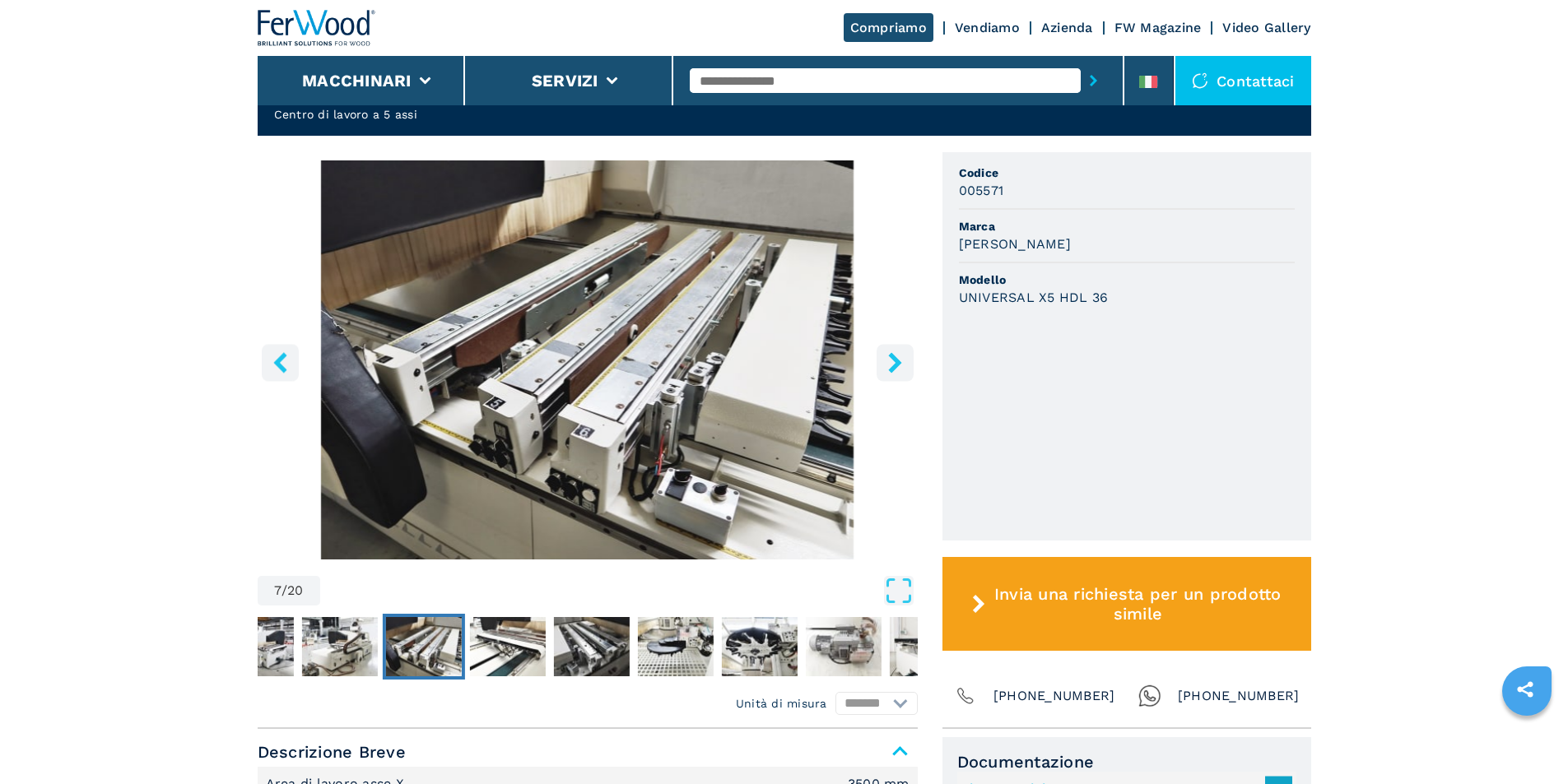
click at [280, 366] on icon "left-button" at bounding box center [279, 362] width 13 height 20
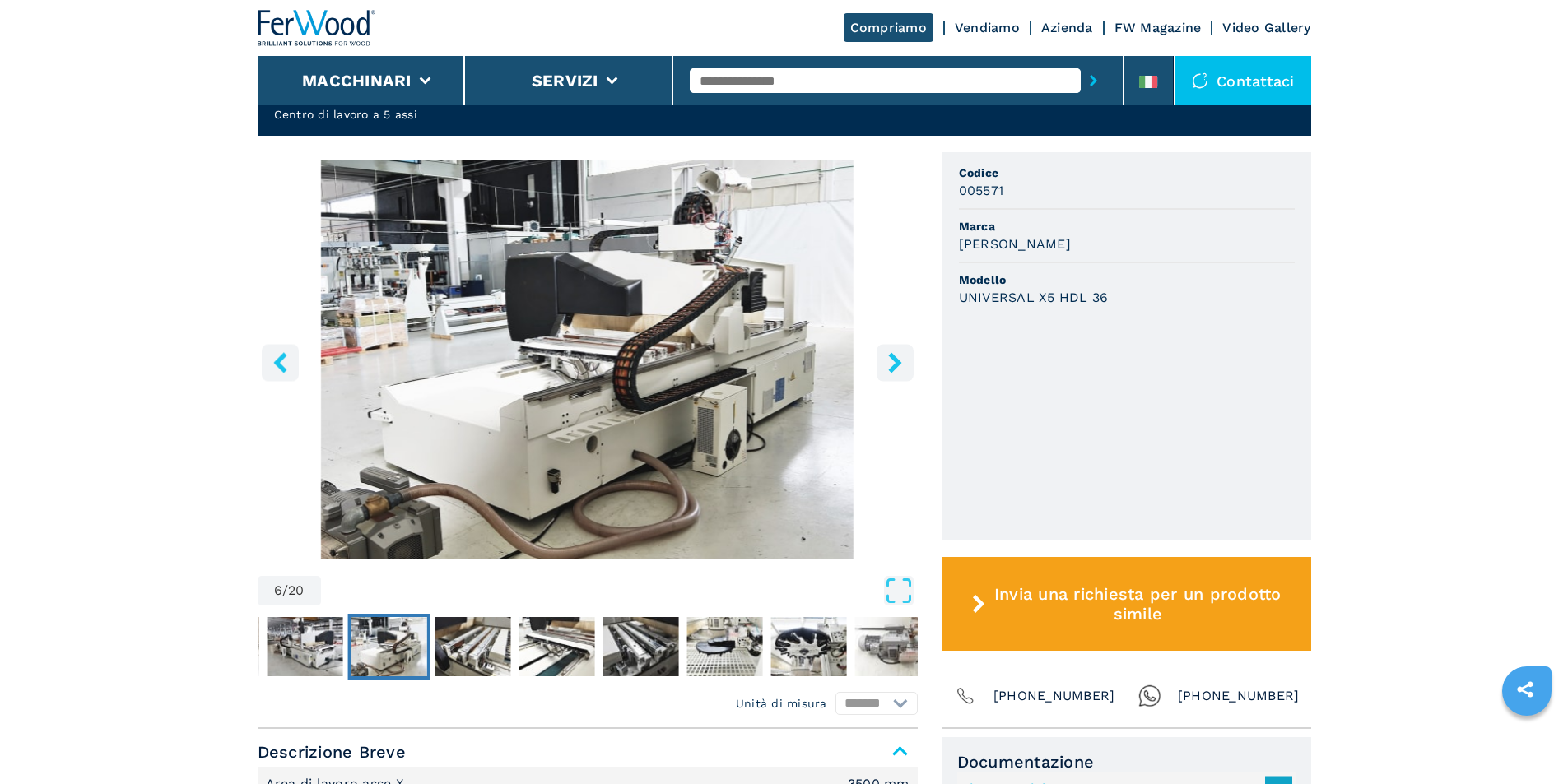
click at [280, 366] on icon "left-button" at bounding box center [279, 362] width 13 height 20
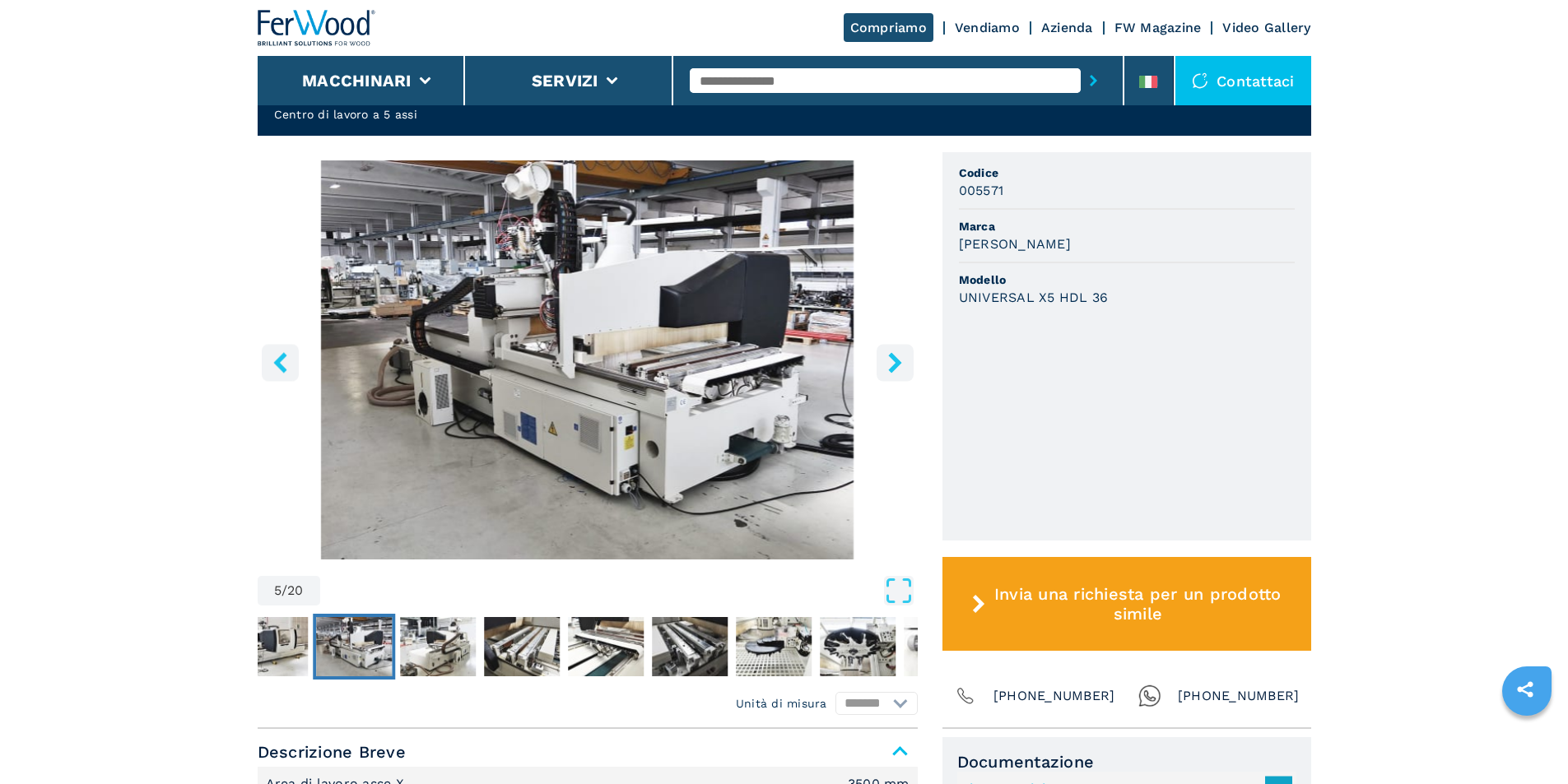
click at [280, 366] on icon "left-button" at bounding box center [279, 362] width 13 height 20
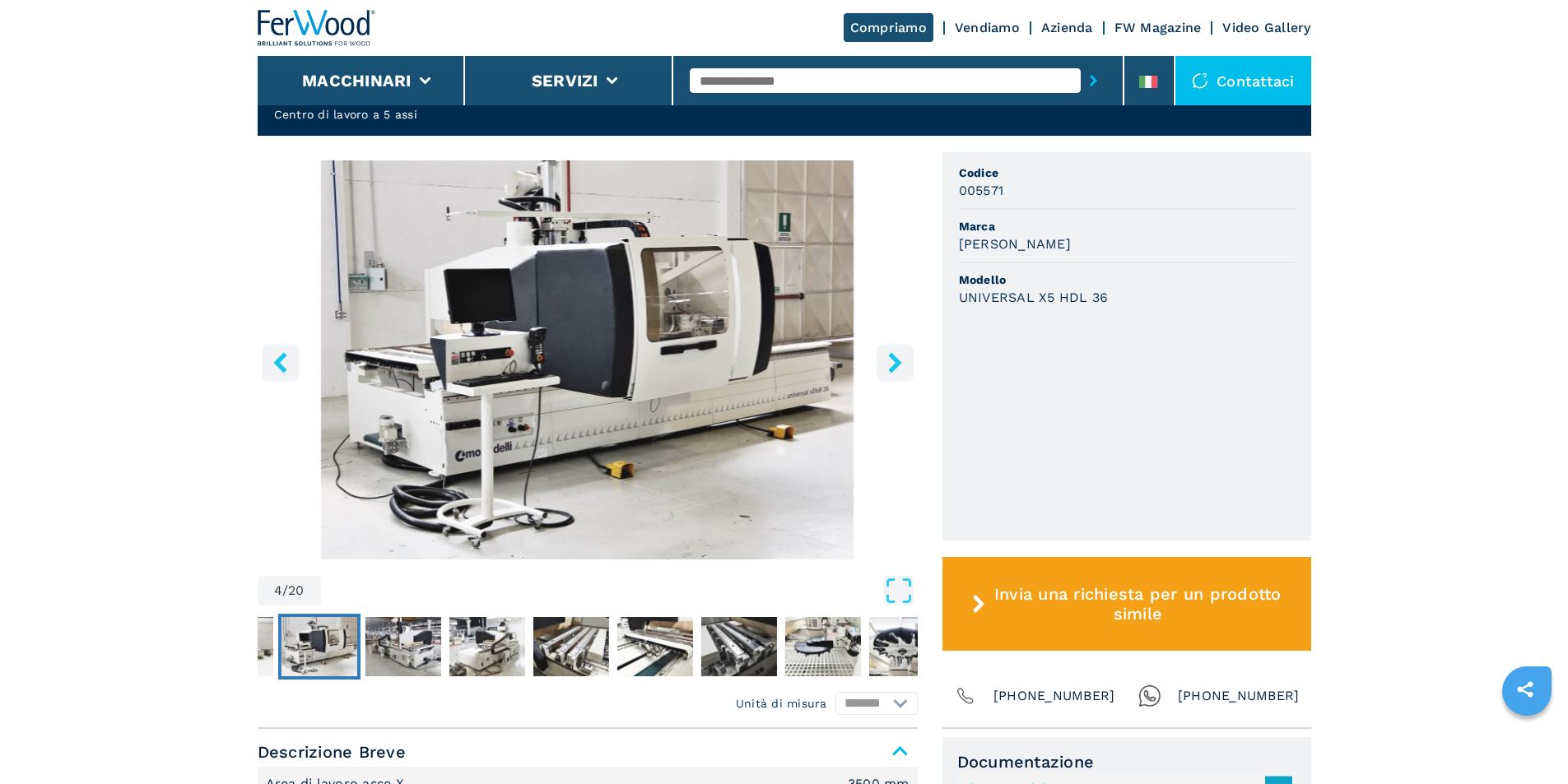
click at [290, 370] on icon "left-button" at bounding box center [280, 362] width 20 height 20
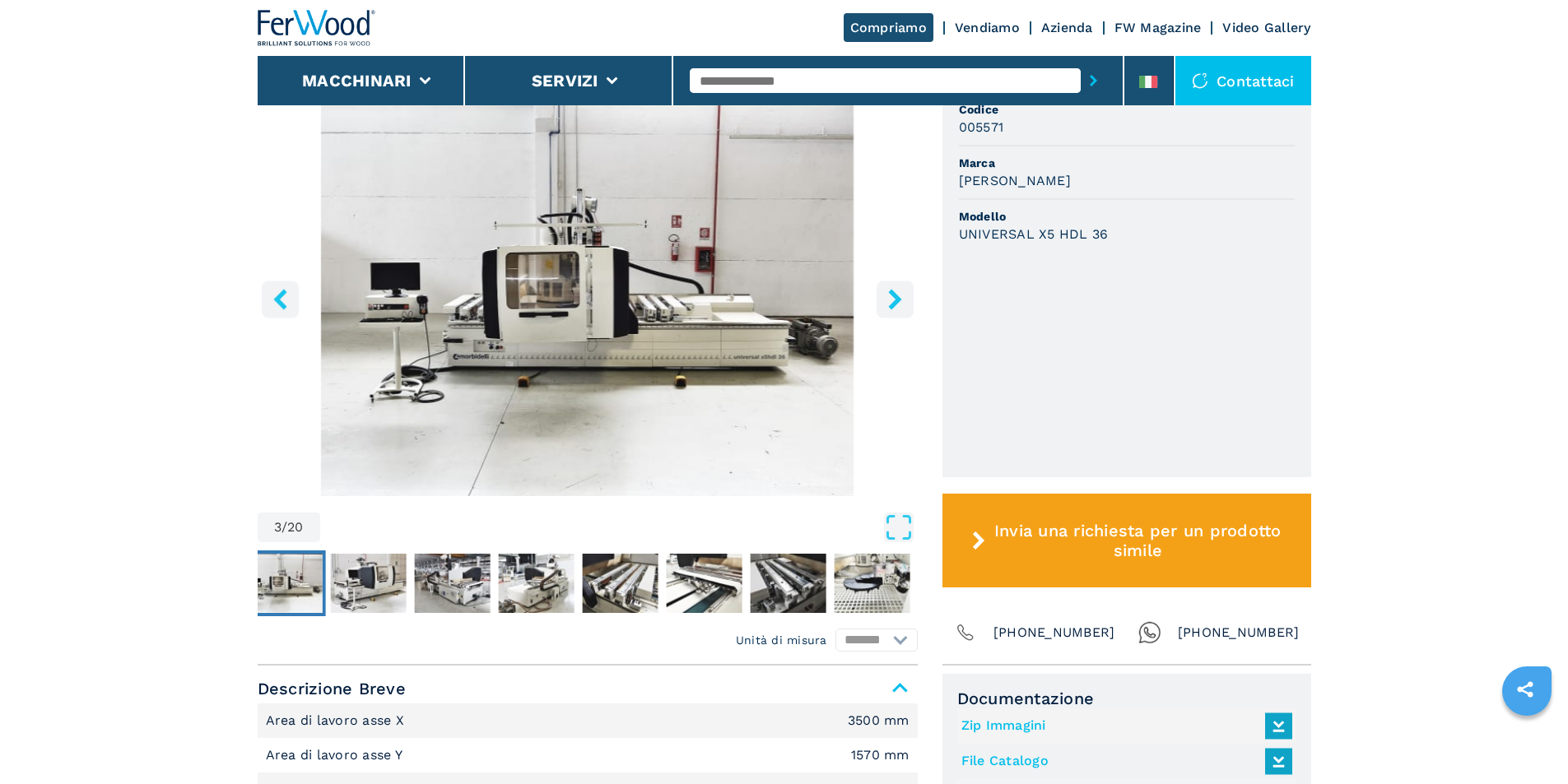
scroll to position [615, 0]
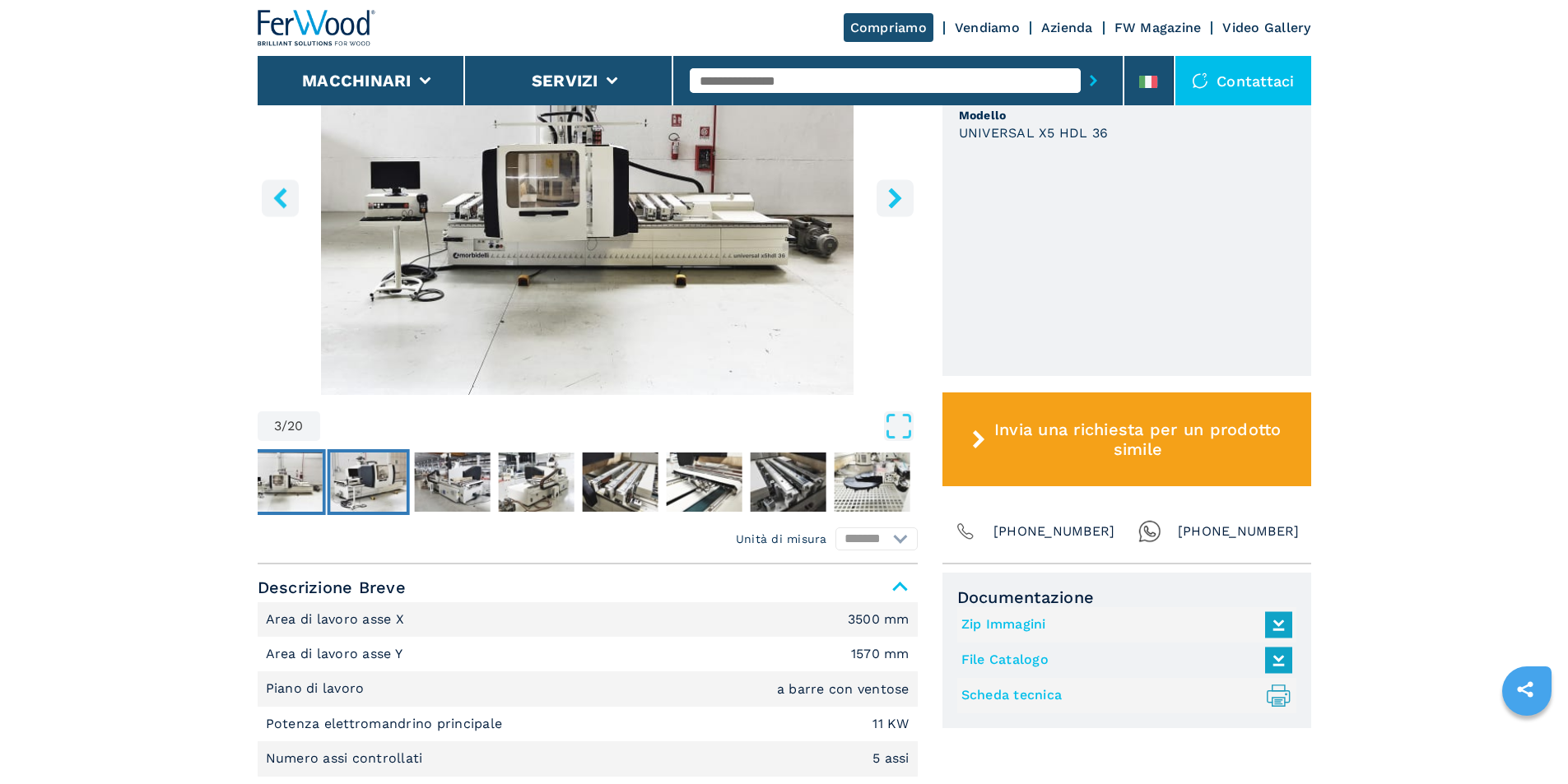
click at [372, 468] on img "Go to Slide 4" at bounding box center [368, 482] width 76 height 59
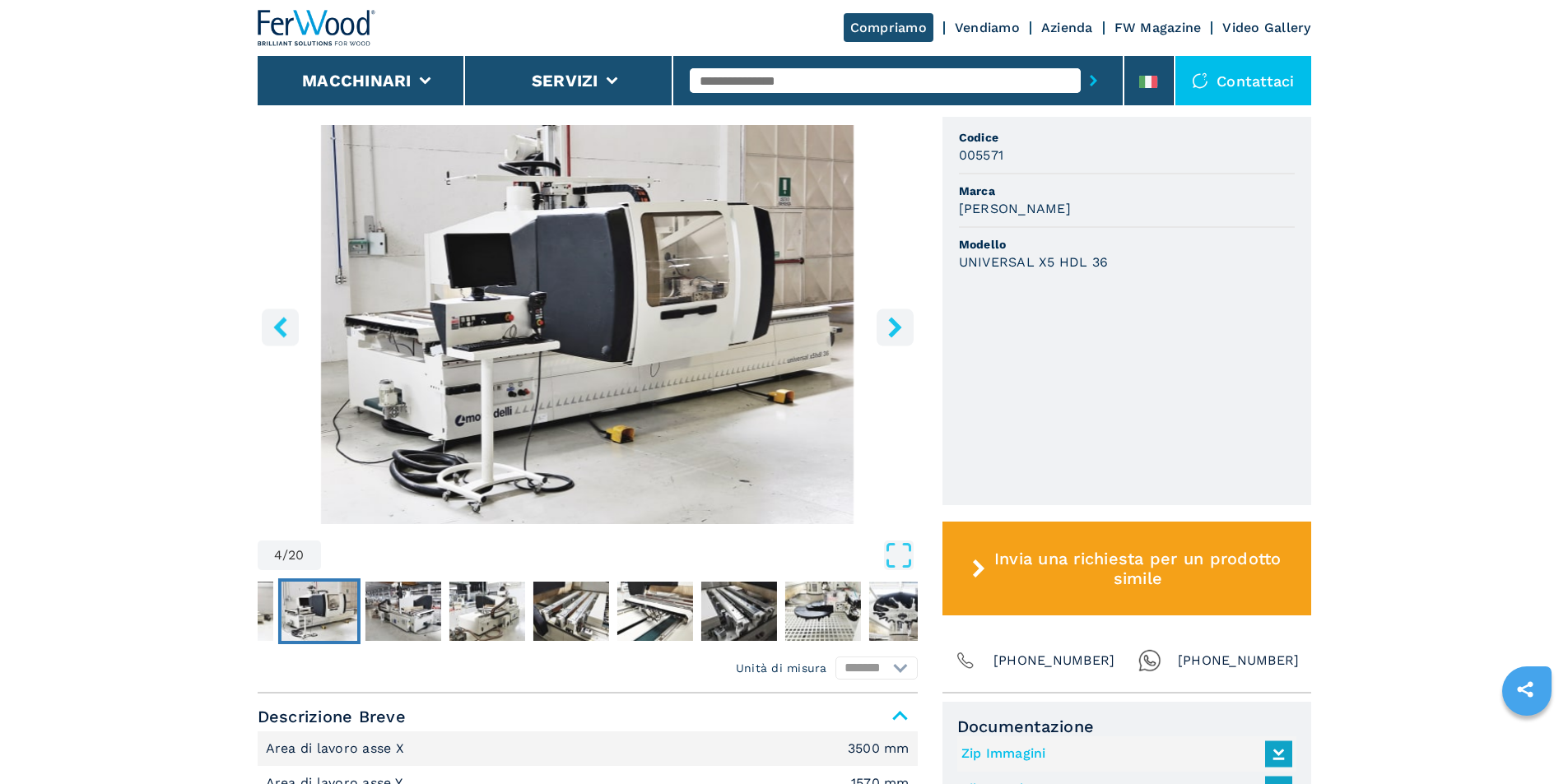
scroll to position [533, 0]
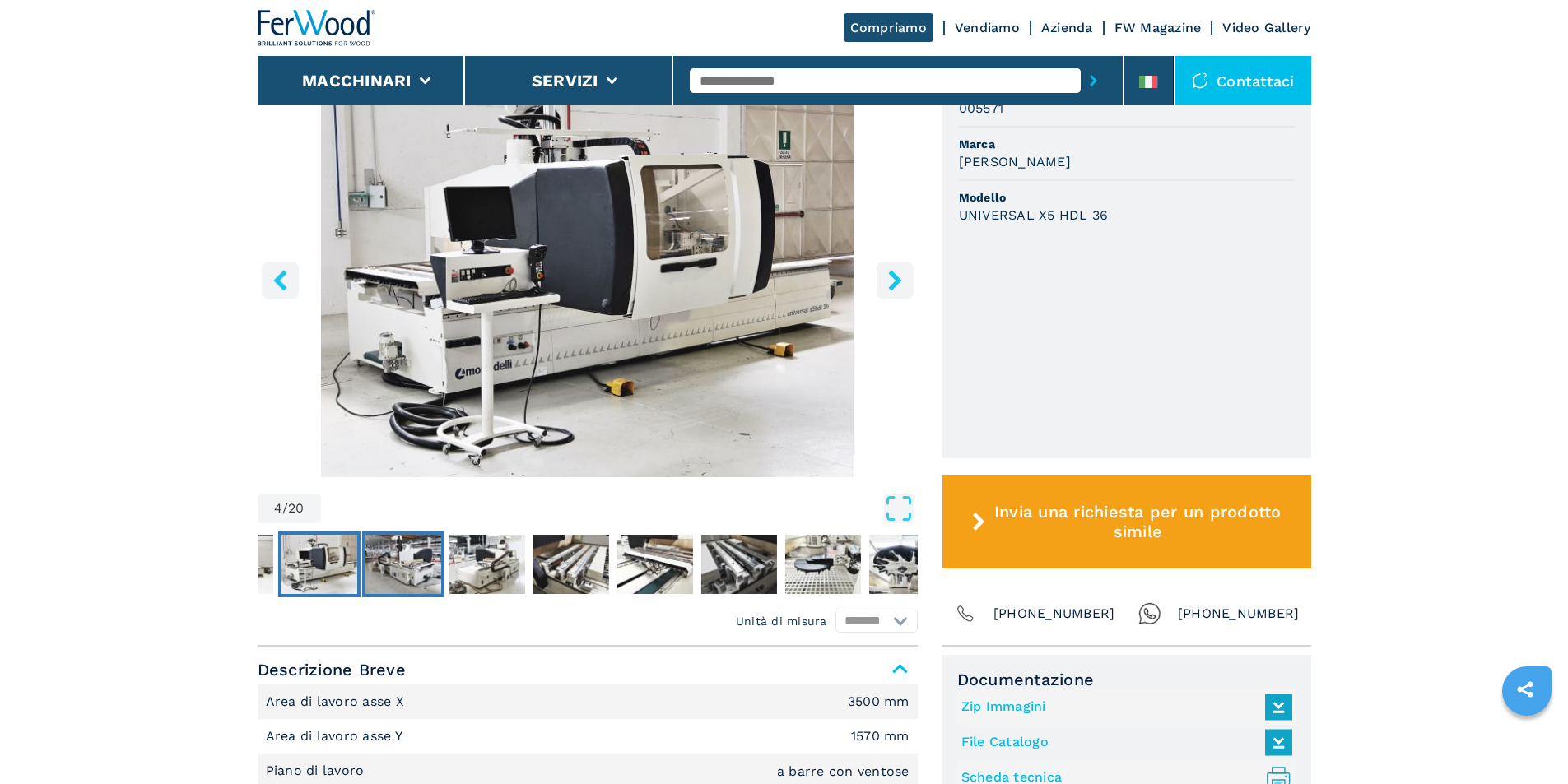
click at [401, 565] on img "Go to Slide 5" at bounding box center [402, 564] width 76 height 59
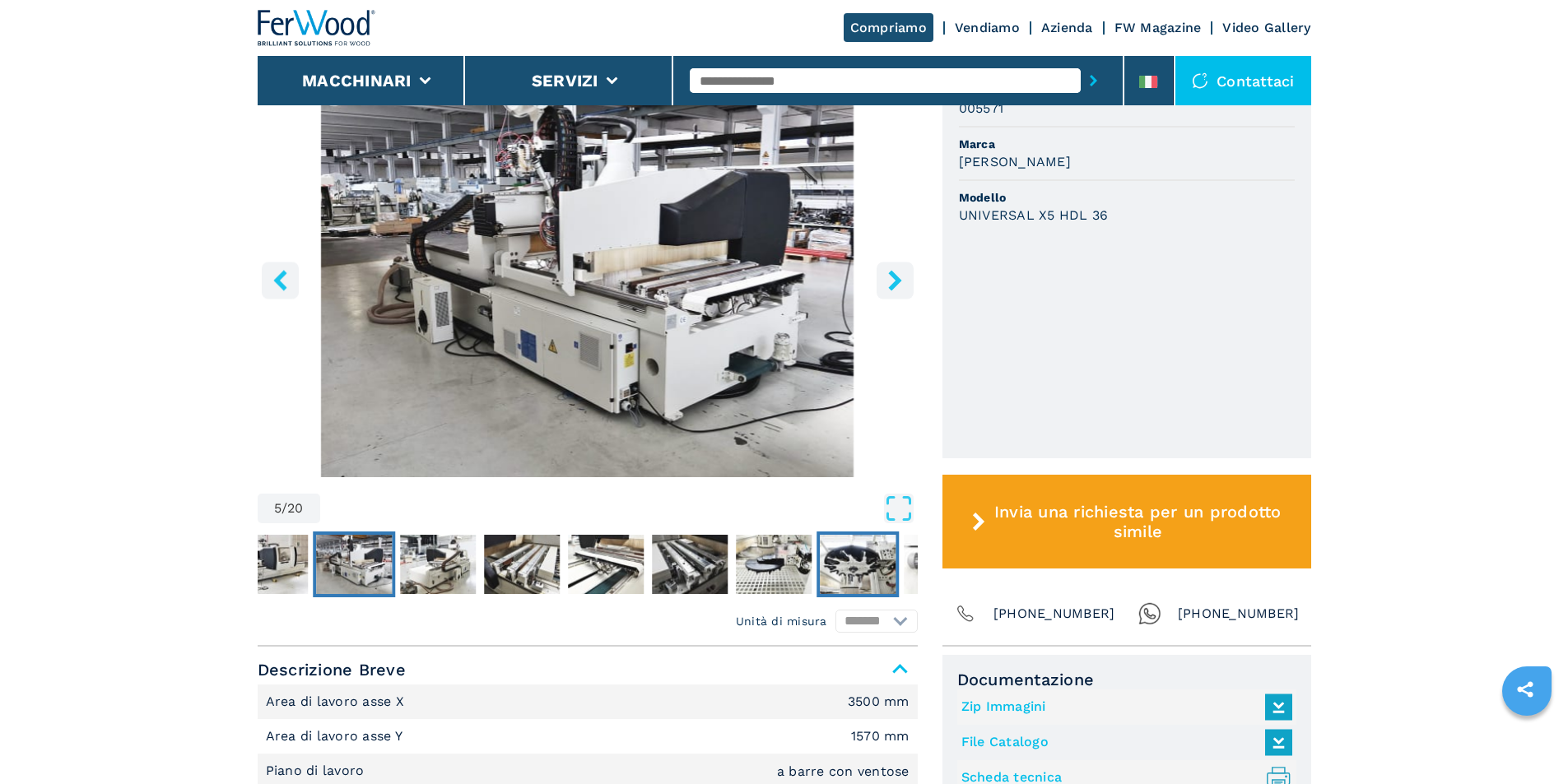
click at [867, 570] on img "Go to Slide 11" at bounding box center [858, 564] width 76 height 59
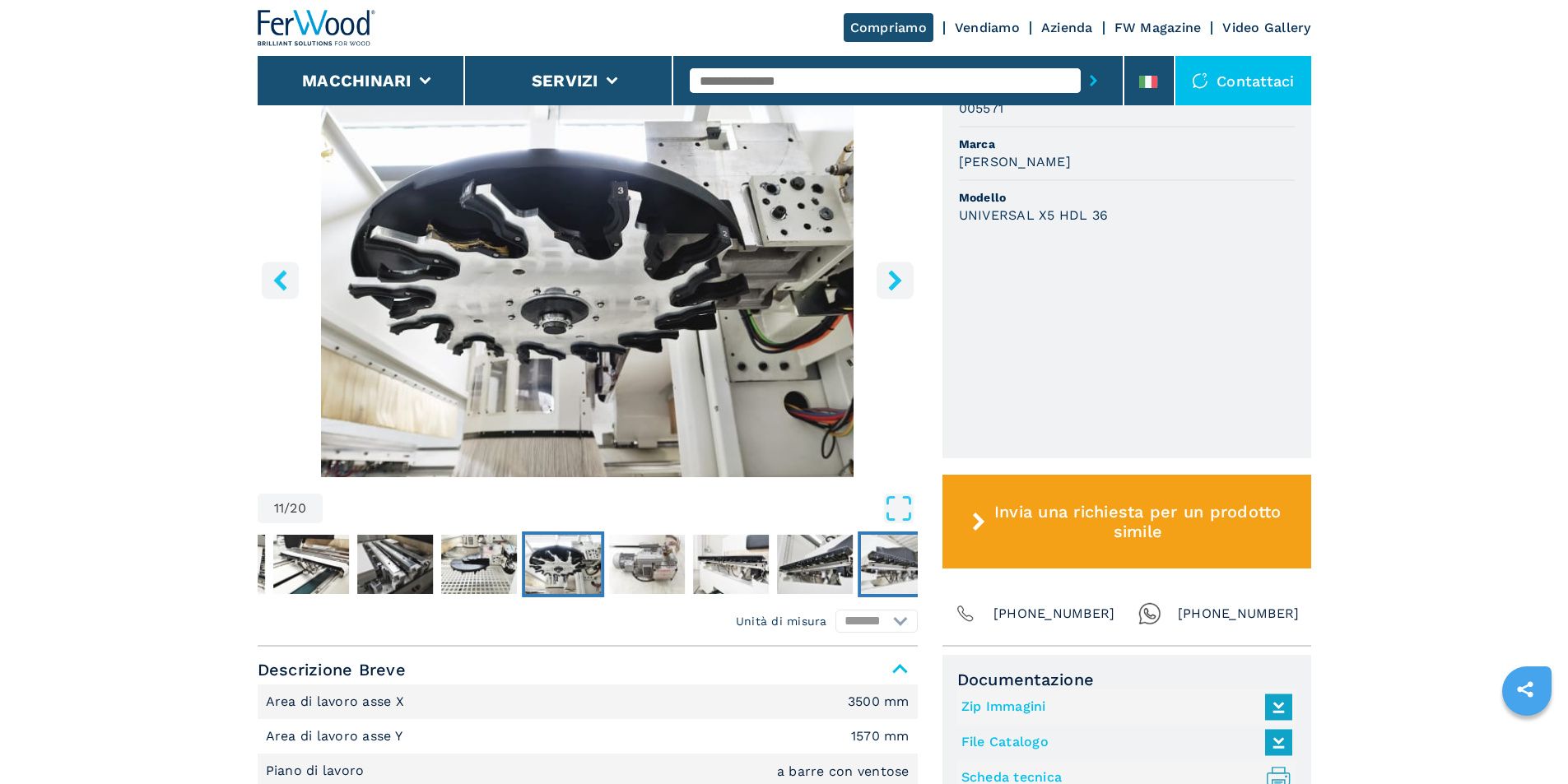
click at [902, 559] on img "Go to Slide 15" at bounding box center [899, 564] width 76 height 59
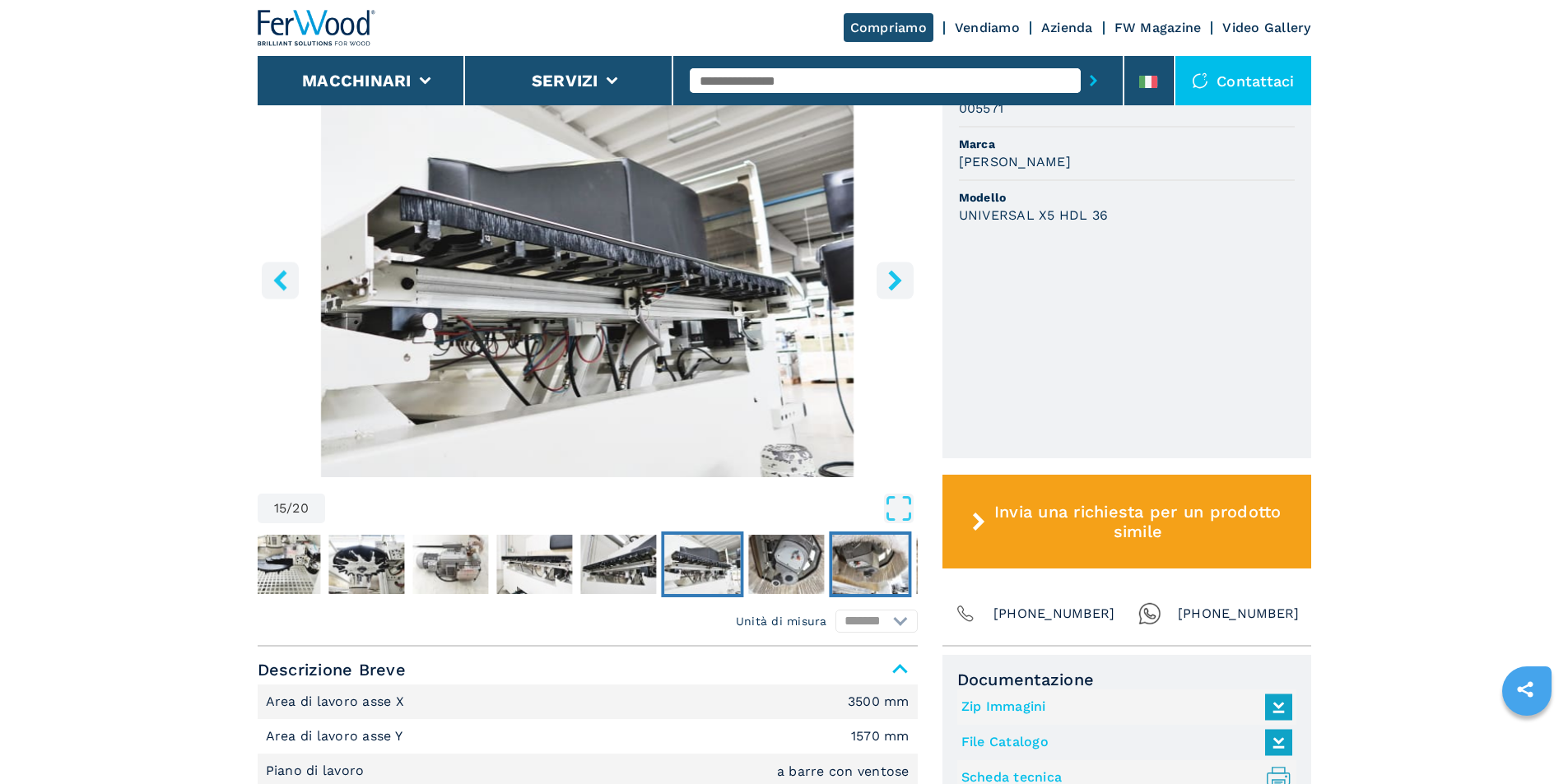
click at [879, 559] on img "Go to Slide 17" at bounding box center [870, 564] width 76 height 59
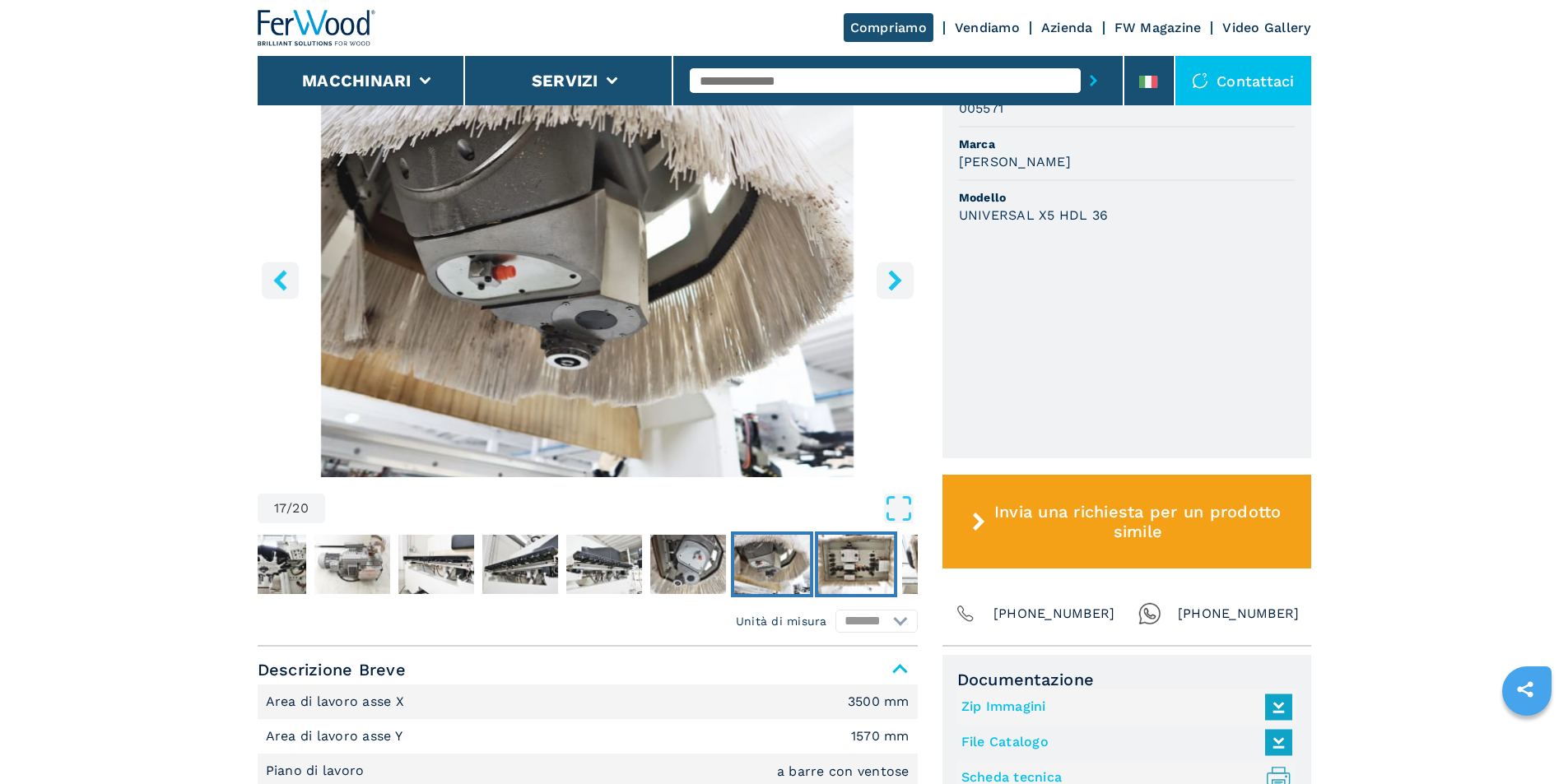
click at [878, 565] on img "Go to Slide 18" at bounding box center [856, 564] width 76 height 59
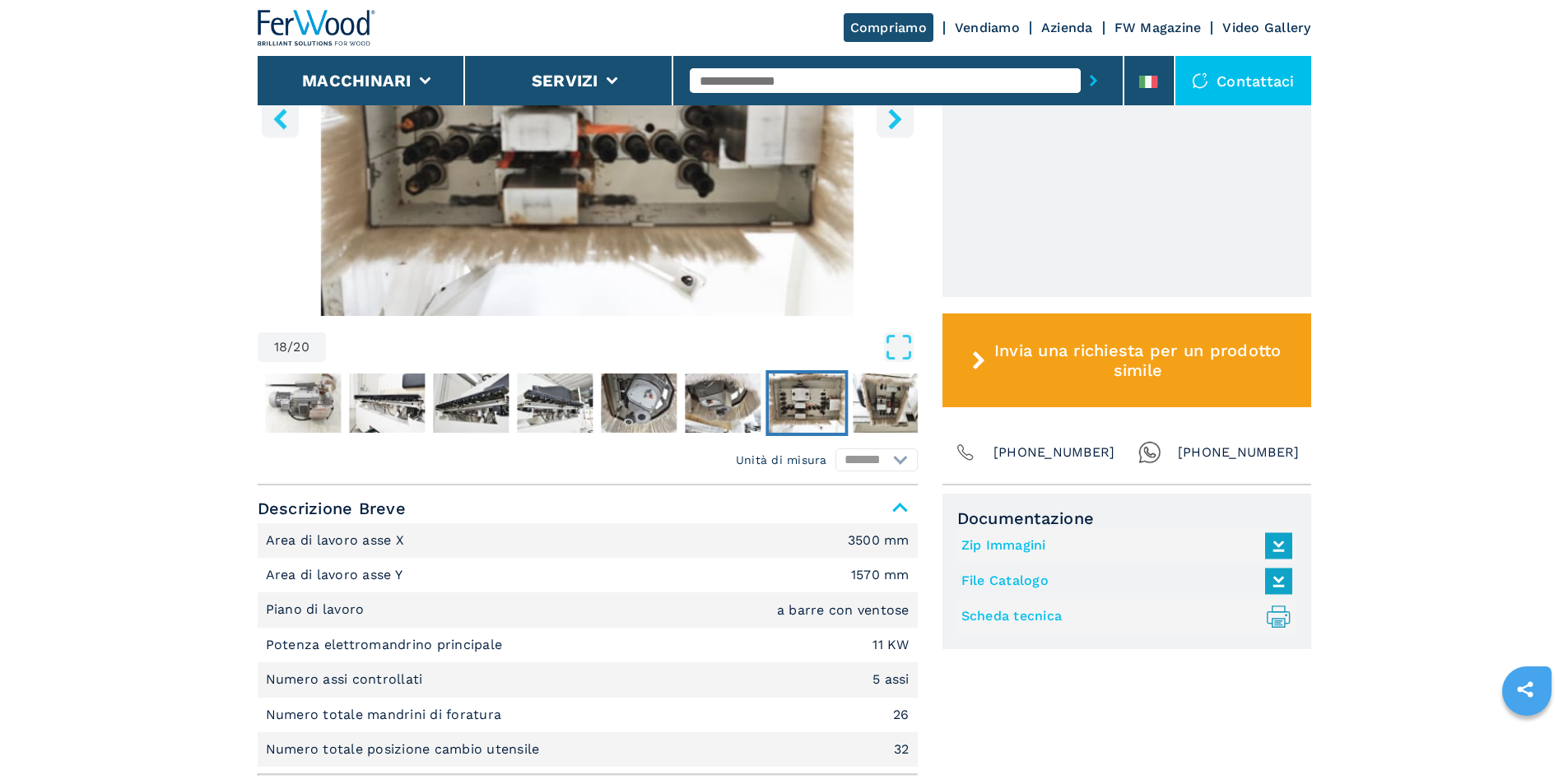
scroll to position [697, 0]
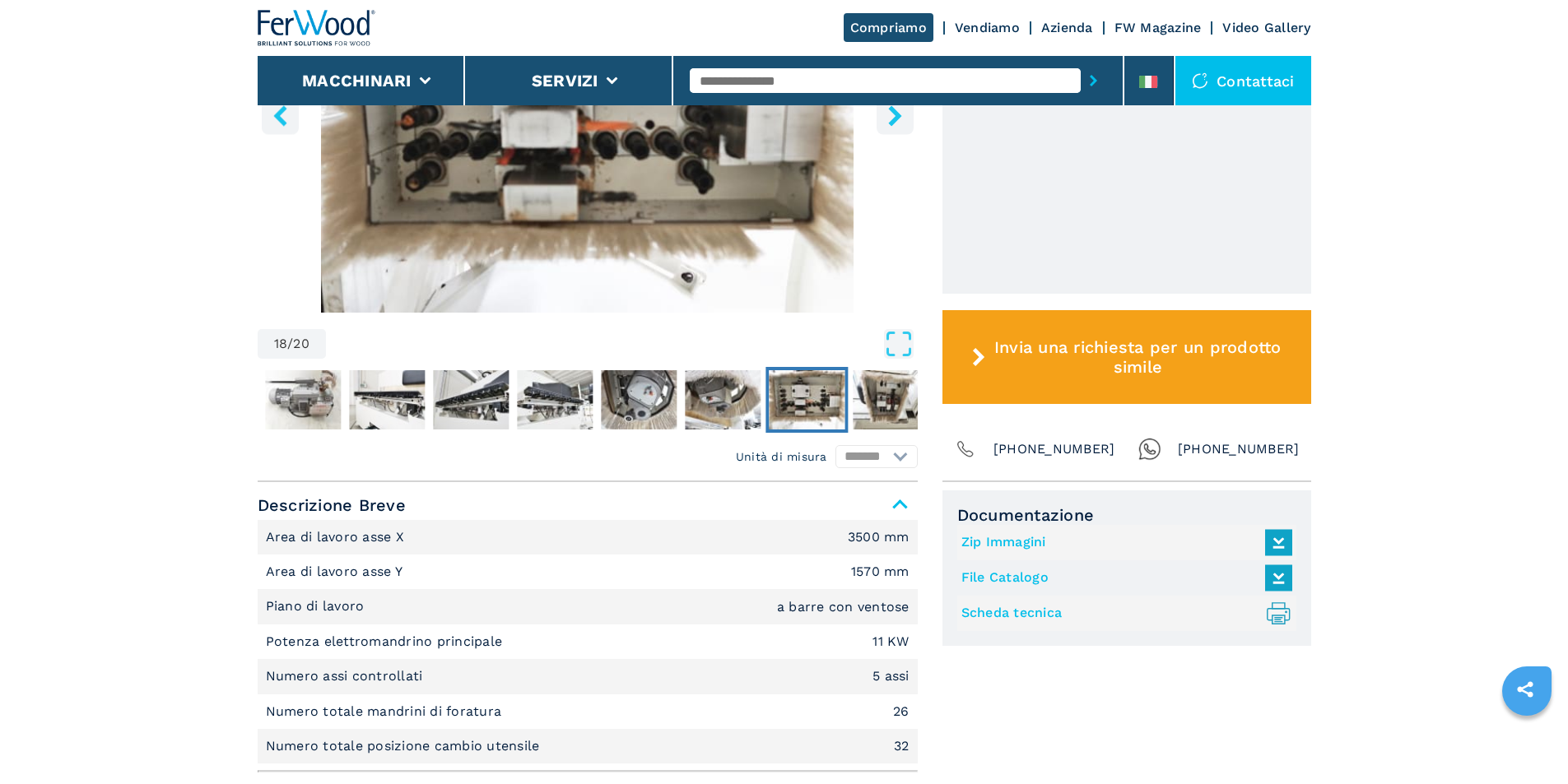
click at [1030, 613] on link "Scheda tecnica .prefix__st0{stroke-linecap:round;stroke-linejoin:round}.prefix_…" at bounding box center [1122, 613] width 323 height 27
click at [1280, 576] on icon at bounding box center [1278, 576] width 19 height 15
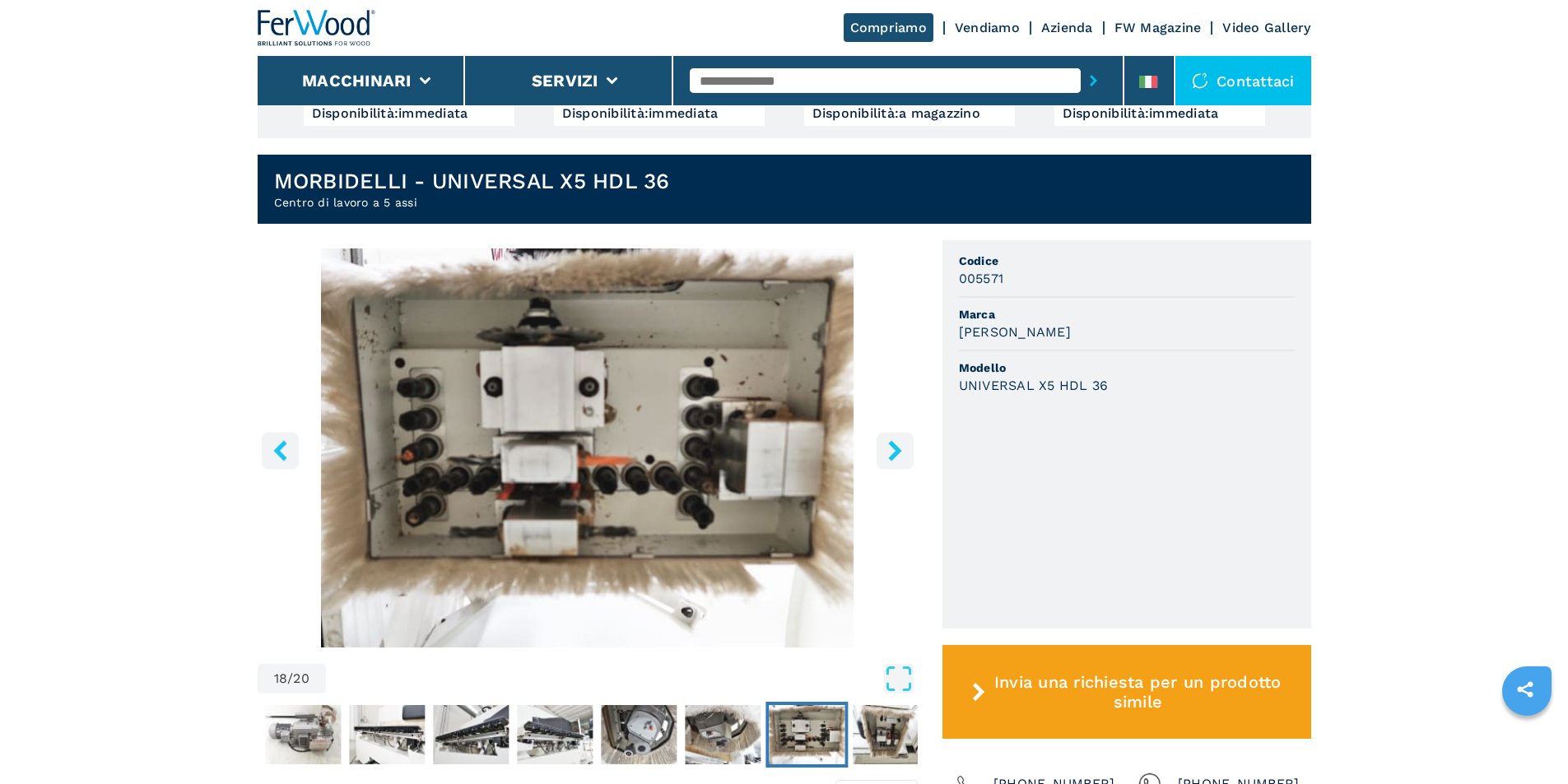
scroll to position [576, 0]
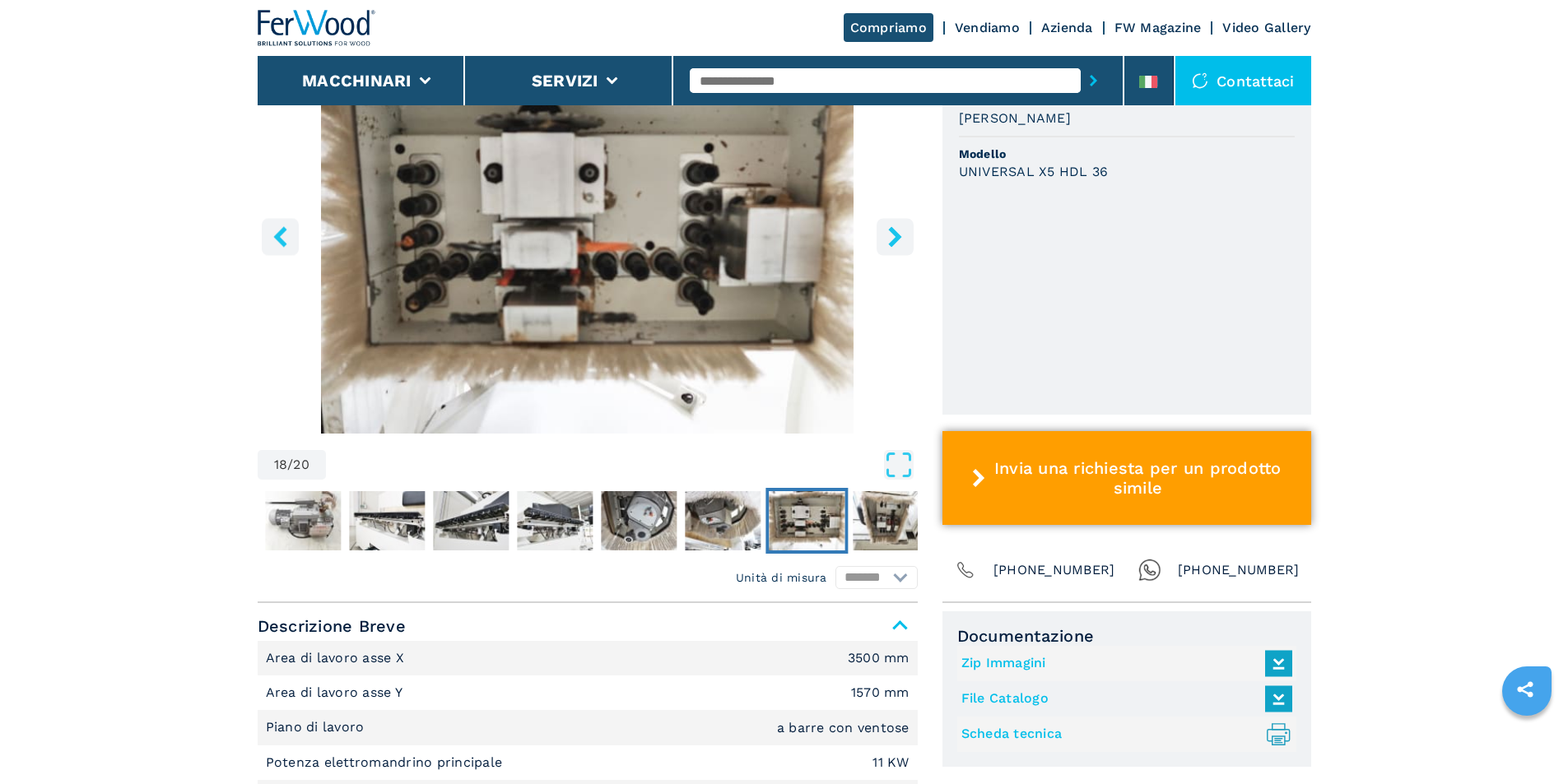
click at [1061, 470] on span "Invia una richiesta per un prodotto simile" at bounding box center [1137, 478] width 291 height 40
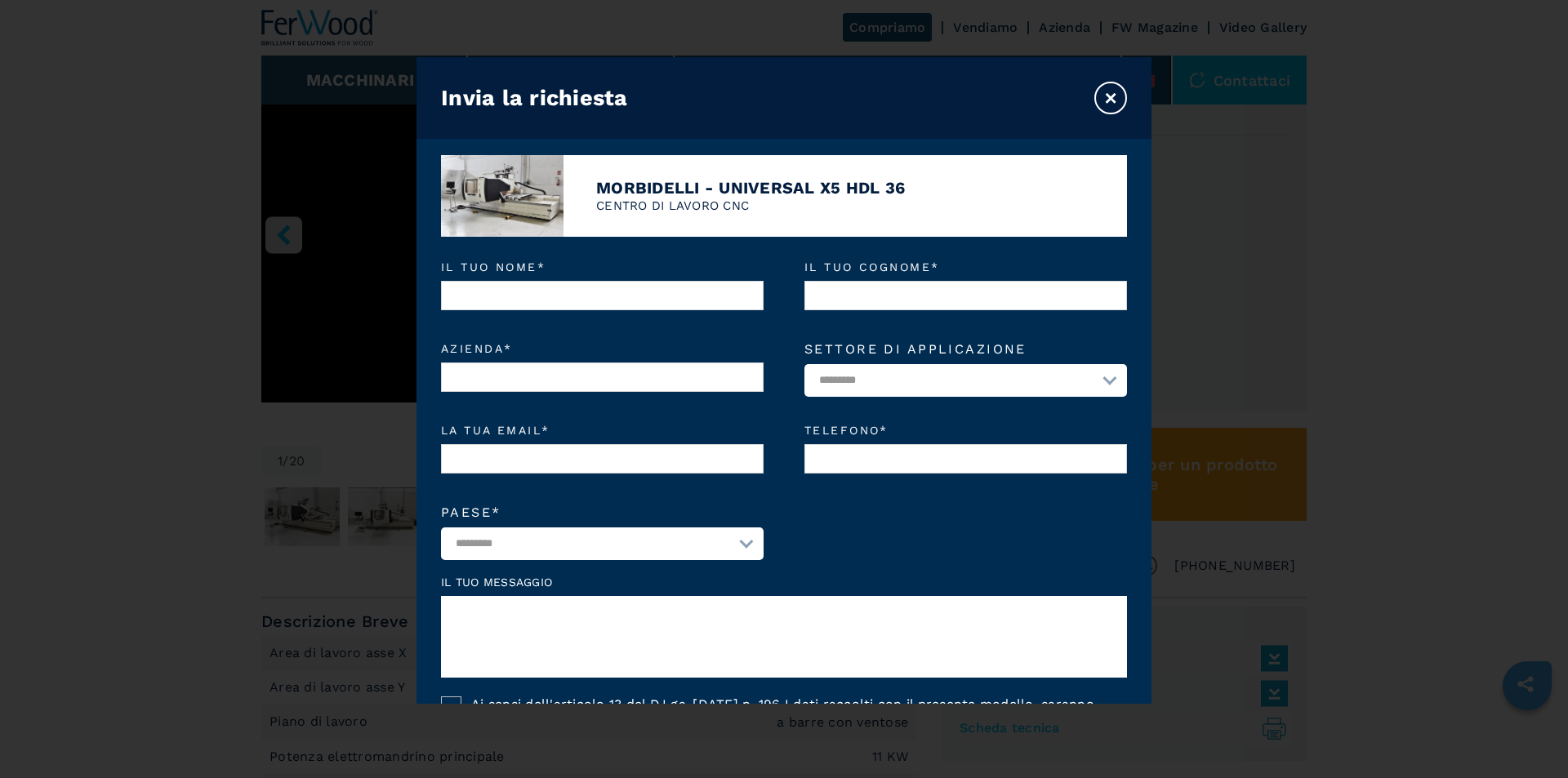
click at [1109, 102] on button "×" at bounding box center [1111, 98] width 33 height 33
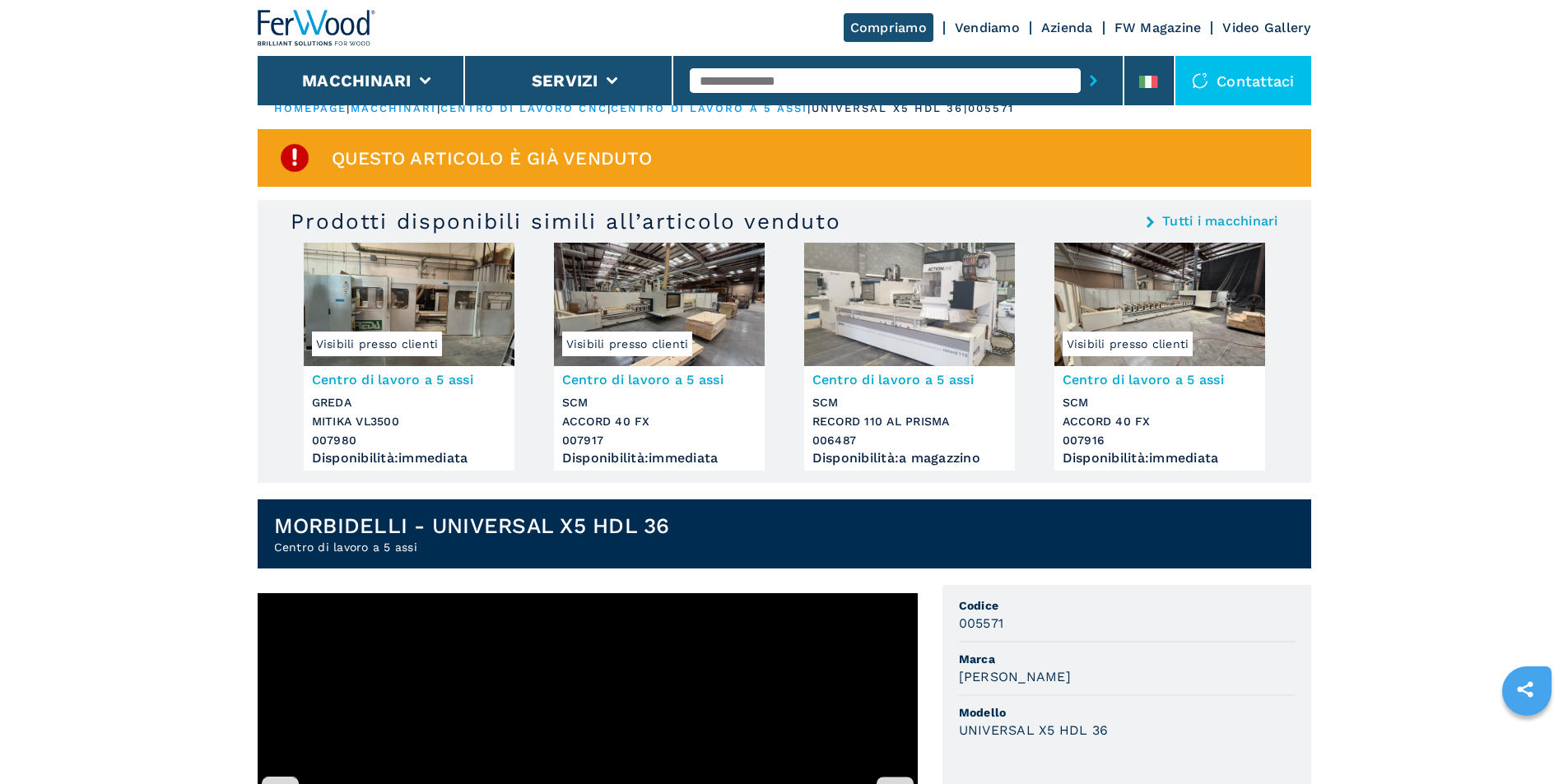
scroll to position [0, 0]
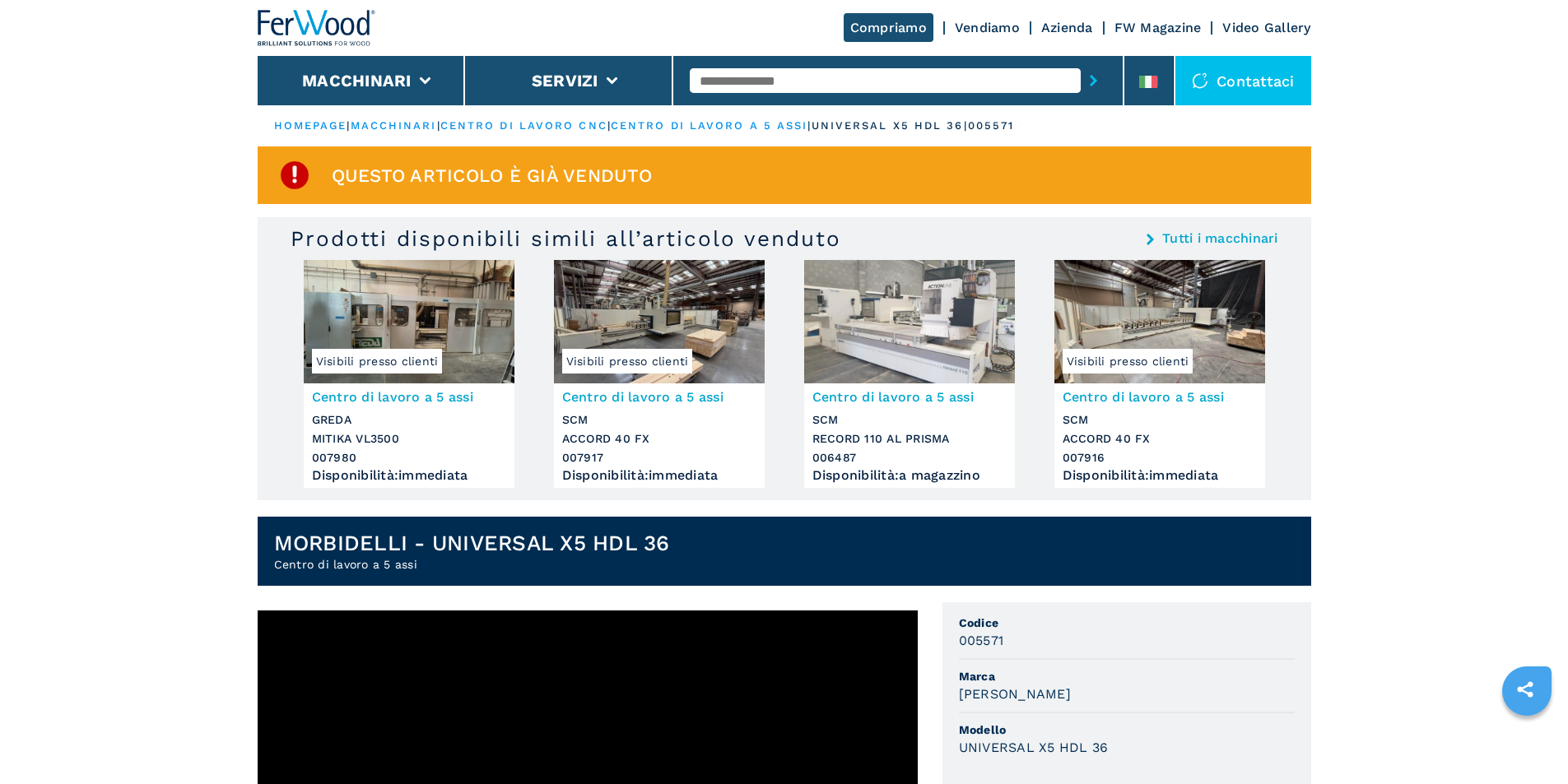
click at [1260, 29] on link "Video Gallery" at bounding box center [1266, 27] width 88 height 16
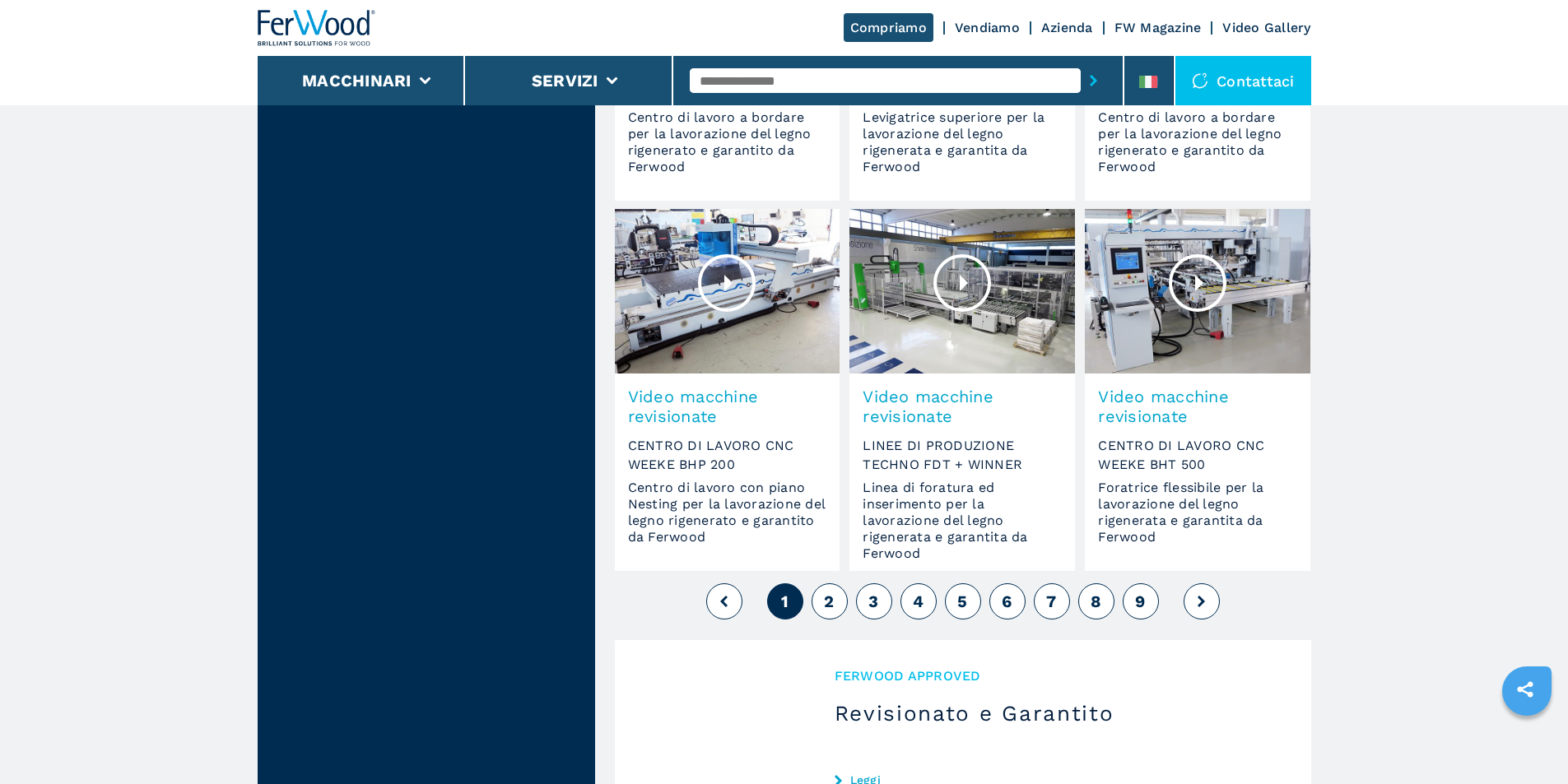
scroll to position [1399, 0]
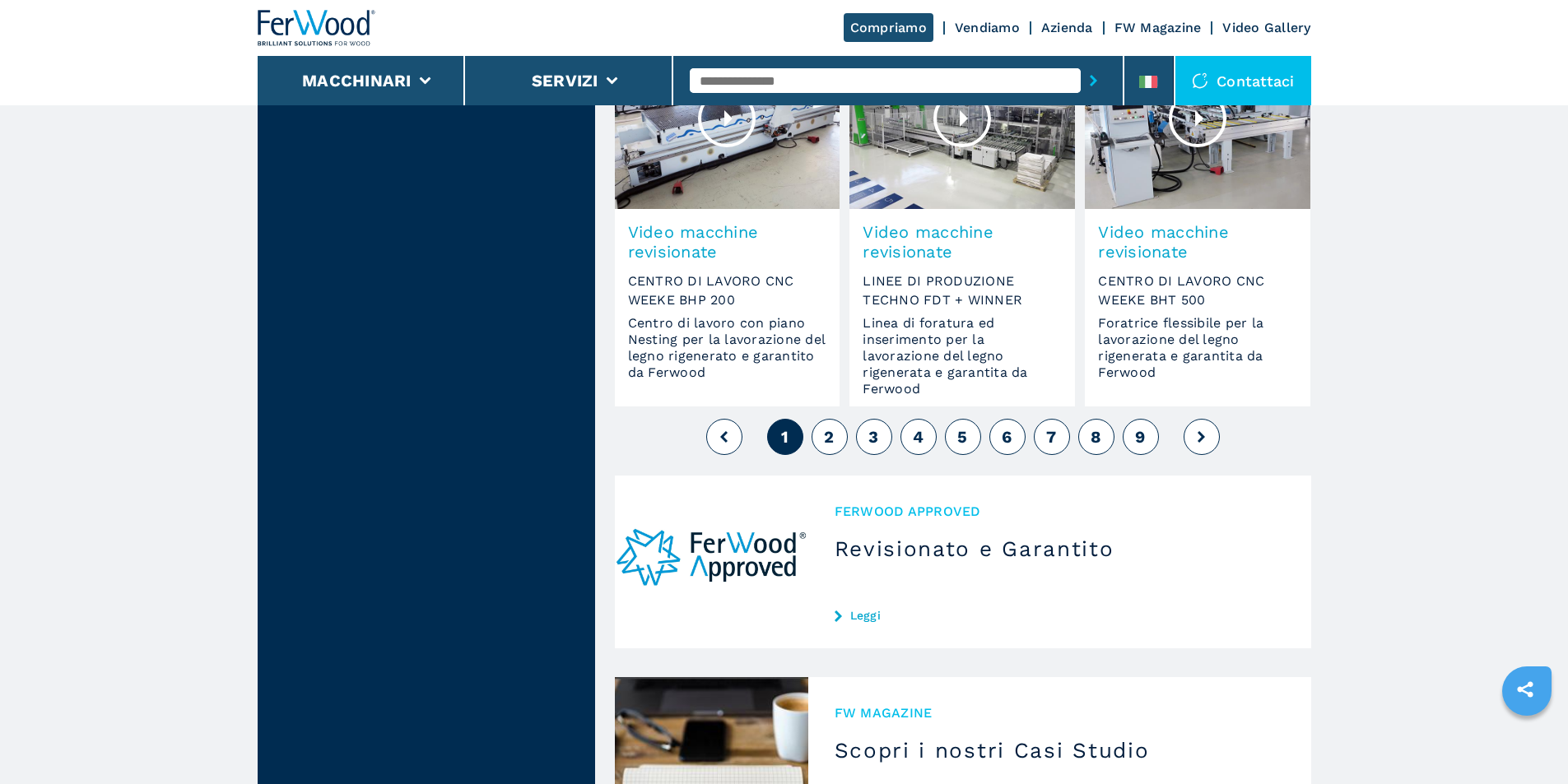
click at [825, 438] on span "2" at bounding box center [829, 436] width 10 height 19
